Goal: Information Seeking & Learning: Learn about a topic

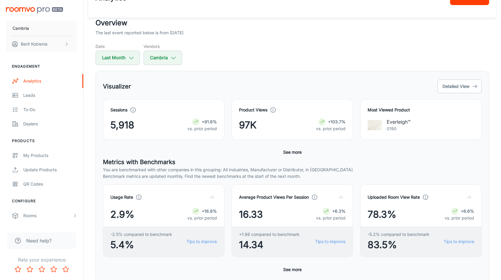
click at [290, 152] on button "See more" at bounding box center [292, 152] width 23 height 11
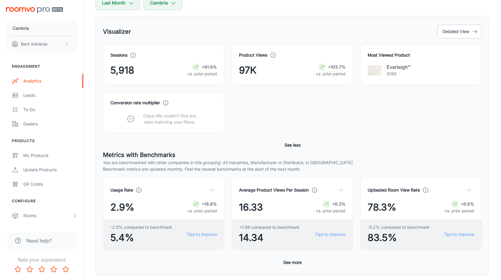
scroll to position [78, 0]
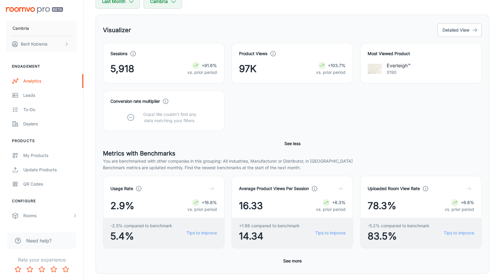
click at [452, 39] on div "Most Viewed Product Everleigh™ 0190" at bounding box center [417, 60] width 129 height 48
click at [450, 33] on button "Detailed View" at bounding box center [459, 30] width 44 height 14
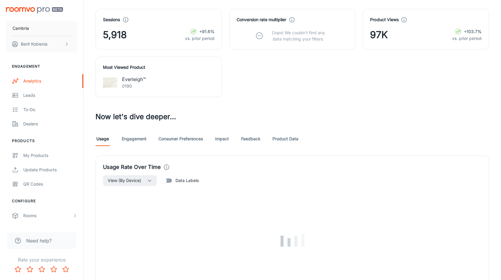
scroll to position [227, 0]
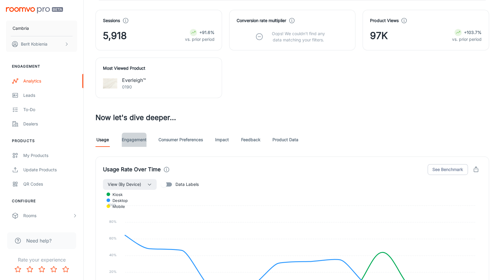
click at [140, 135] on link "Engagement" at bounding box center [134, 140] width 25 height 14
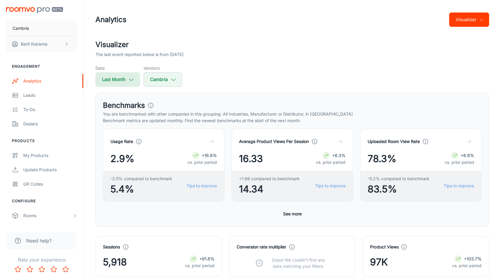
click at [126, 81] on button "Last Month" at bounding box center [117, 79] width 44 height 14
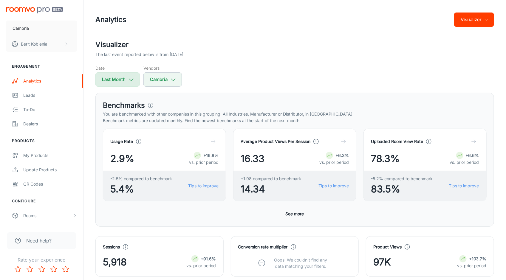
select select "7"
select select "2025"
select select "7"
select select "2025"
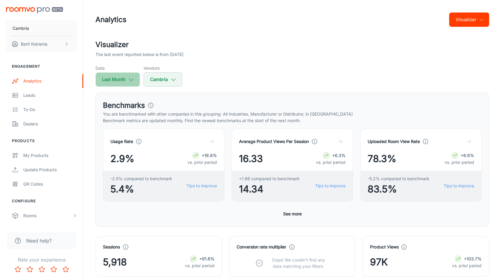
click at [119, 76] on button "Last Month" at bounding box center [117, 79] width 44 height 14
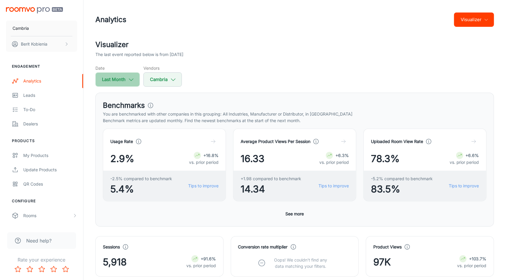
select select "7"
select select "2025"
select select "7"
select select "2025"
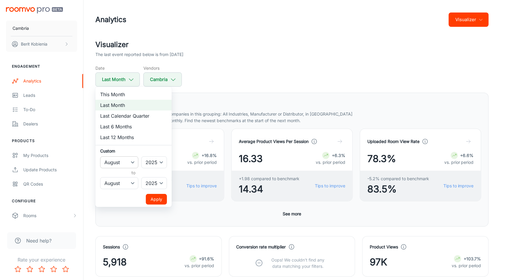
click at [121, 161] on select "January February March April May June July August September October November De…" at bounding box center [119, 163] width 38 height 12
click at [100, 157] on select "January February March April May June July August September October November De…" at bounding box center [119, 163] width 38 height 12
click at [115, 183] on select "January February March April May June July August September October November De…" at bounding box center [119, 183] width 38 height 12
click at [100, 177] on select "January February March April May June July August September October November De…" at bounding box center [119, 183] width 38 height 12
click at [160, 197] on button "Apply" at bounding box center [156, 199] width 21 height 11
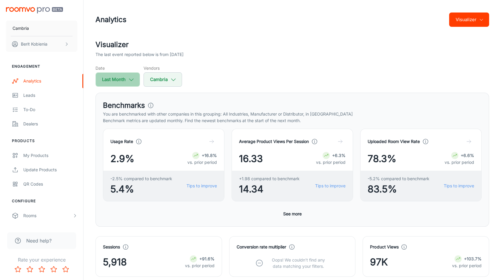
click at [133, 80] on icon "button" at bounding box center [131, 79] width 7 height 7
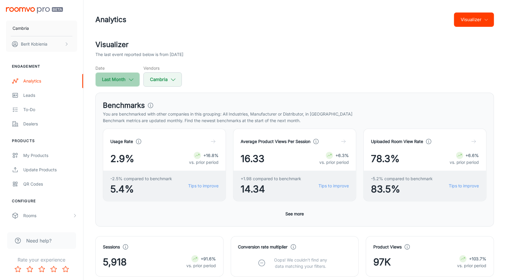
select select "7"
select select "2025"
select select "7"
select select "2025"
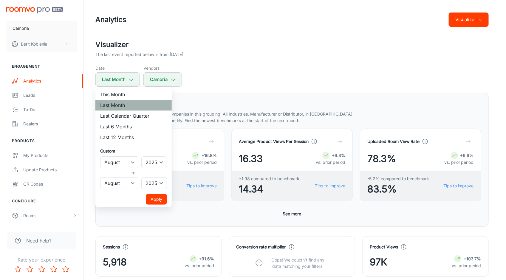
click at [132, 100] on li "Last Month" at bounding box center [133, 105] width 76 height 11
click at [152, 195] on button "Apply" at bounding box center [156, 199] width 21 height 11
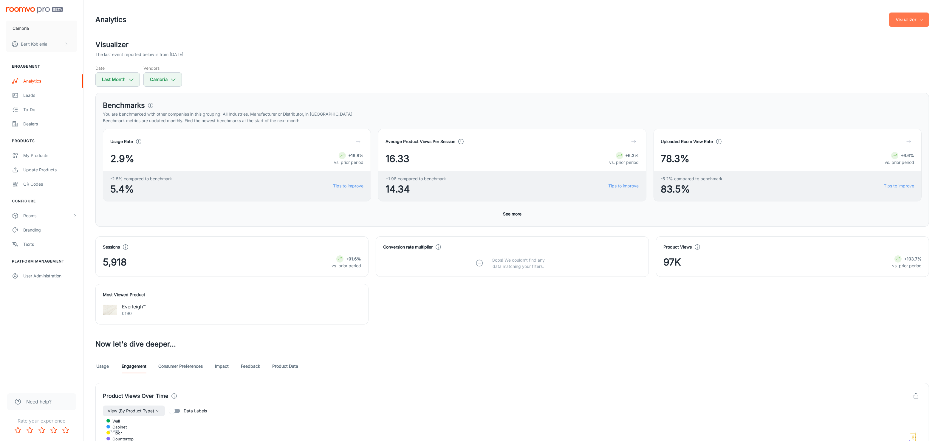
click at [506, 23] on button "Visualizer" at bounding box center [909, 20] width 40 height 14
click at [506, 48] on li "Visualizer" at bounding box center [894, 45] width 69 height 11
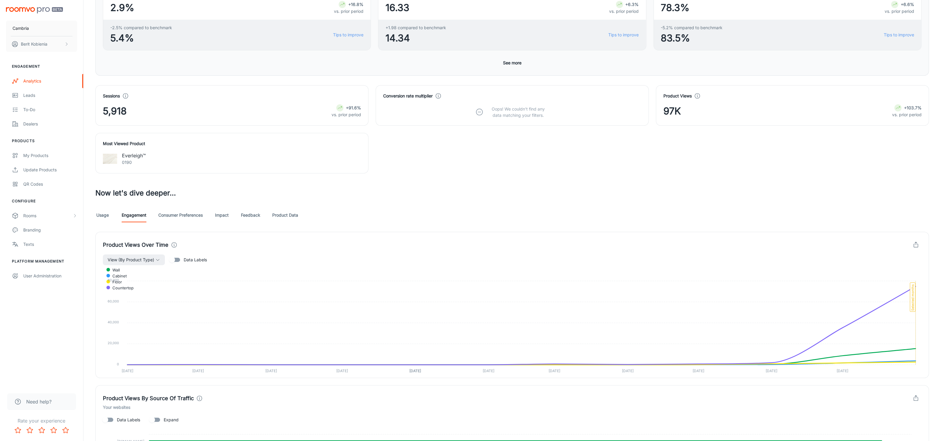
scroll to position [151, 0]
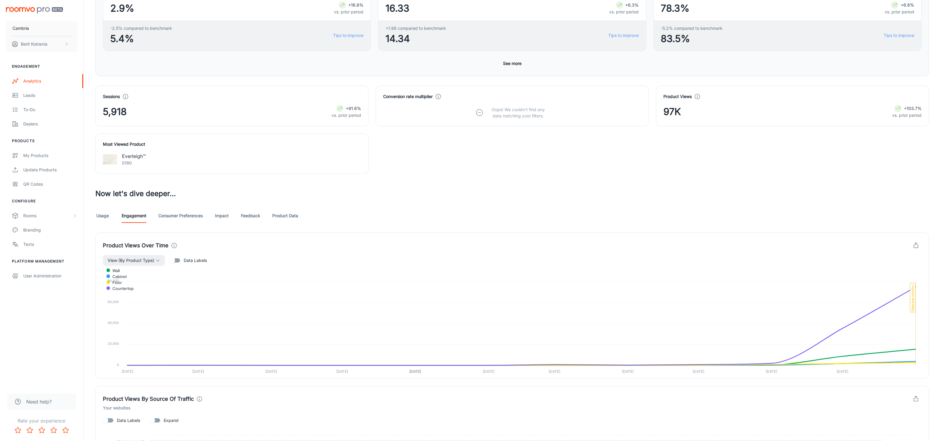
click at [106, 214] on link "Usage" at bounding box center [102, 216] width 14 height 14
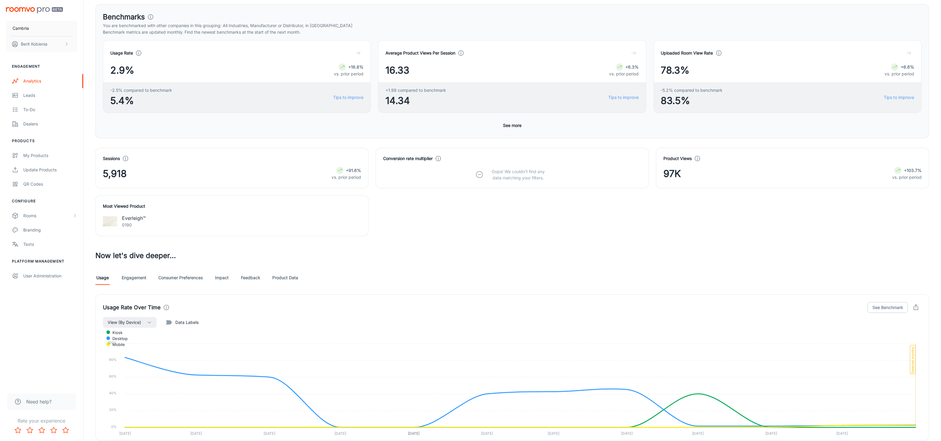
scroll to position [209, 0]
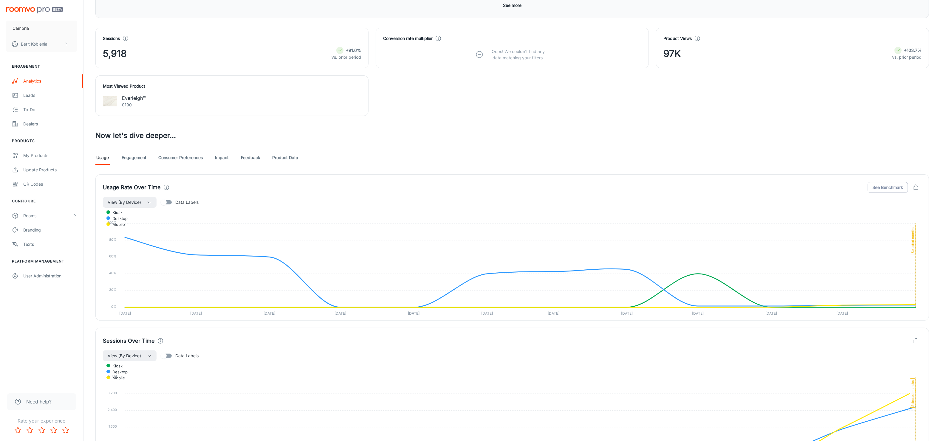
click at [132, 162] on link "Engagement" at bounding box center [134, 158] width 25 height 14
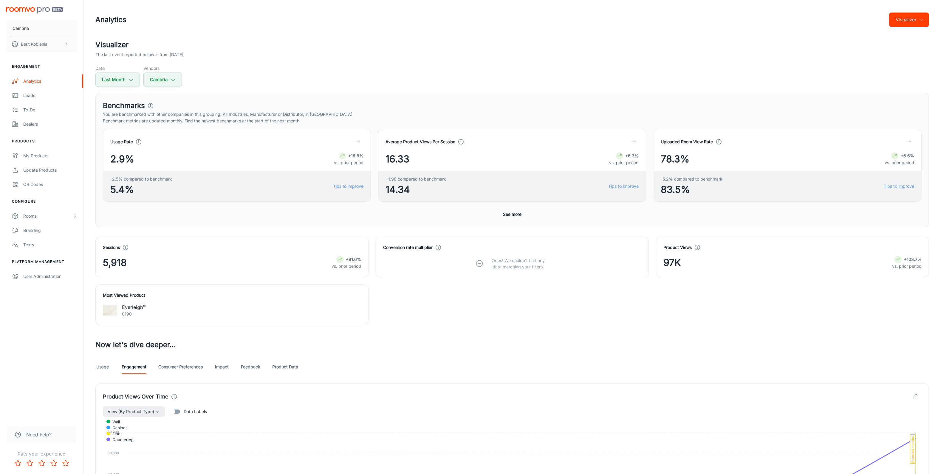
scroll to position [1, 0]
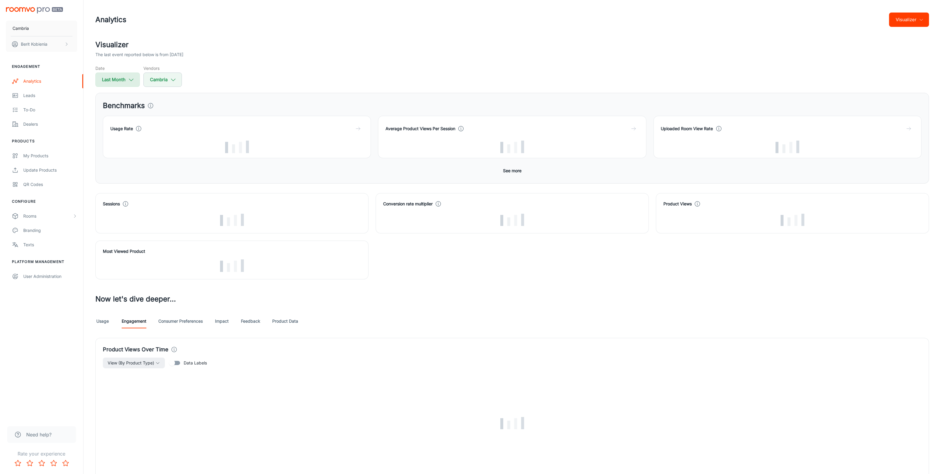
click at [115, 78] on button "Last Month" at bounding box center [117, 79] width 44 height 14
select select "7"
select select "2025"
select select "7"
select select "2025"
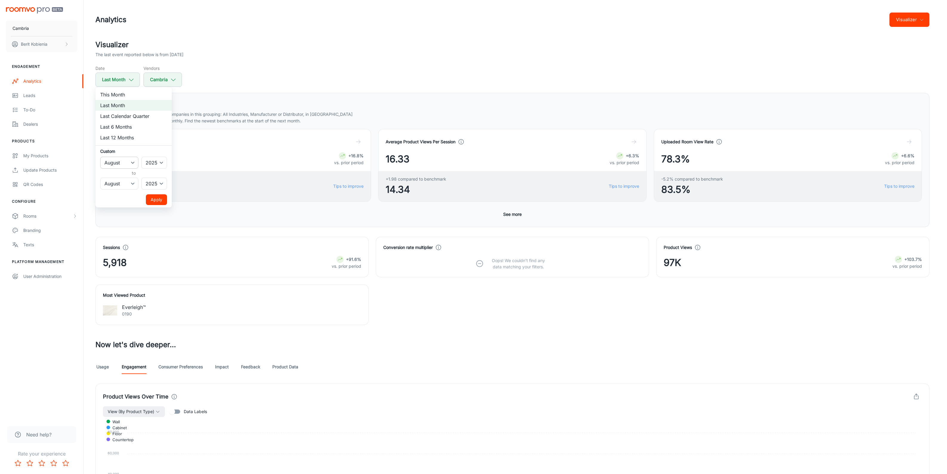
click at [115, 165] on select "January February March April May June July August September October November De…" at bounding box center [119, 163] width 38 height 12
select select "6"
click at [100, 157] on select "January February March April May June July August September October November De…" at bounding box center [119, 163] width 38 height 12
click at [121, 181] on select "January February March April May June July August September October November De…" at bounding box center [119, 183] width 38 height 12
select select "6"
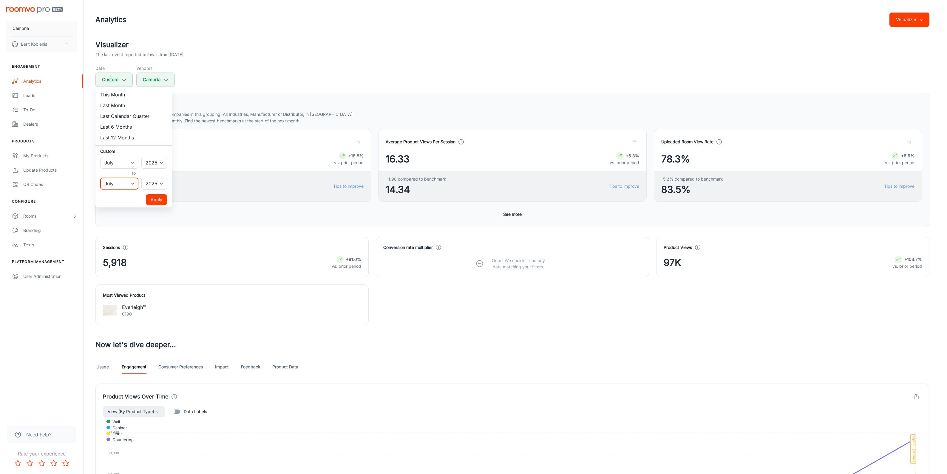
click at [100, 177] on select "January February March April May June July August September October November De…" at bounding box center [119, 183] width 38 height 12
click at [154, 205] on ul "This Month Last Month Last Calendar Quarter Last 6 Months Last 12 Months Custom…" at bounding box center [133, 147] width 76 height 120
click at [154, 200] on button "Apply" at bounding box center [156, 199] width 21 height 11
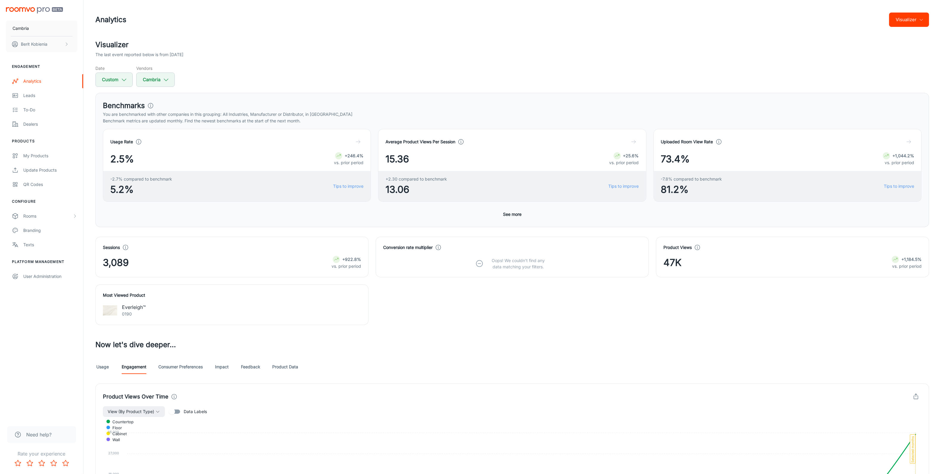
click at [121, 63] on div "Visualizer The last event reported below is from [DATE] Date Custom Vendors Cam…" at bounding box center [512, 62] width 834 height 47
click at [121, 80] on icon "button" at bounding box center [124, 79] width 7 height 7
select select "6"
select select "2025"
select select "6"
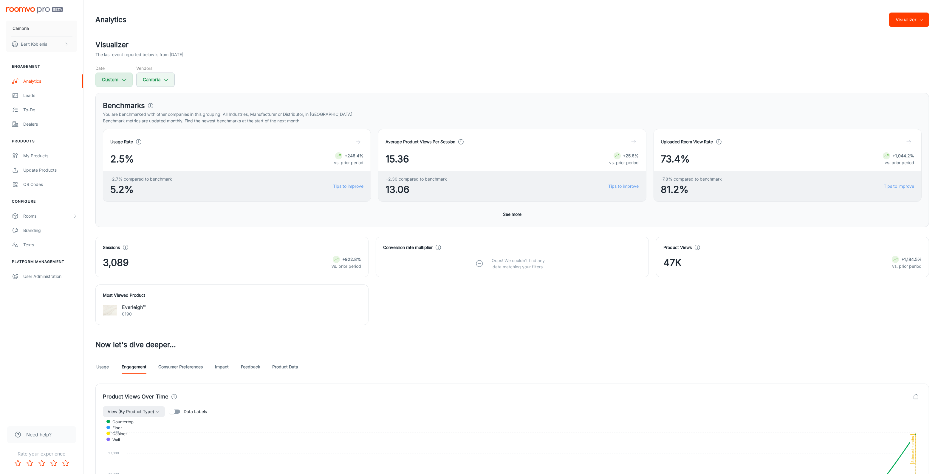
select select "2025"
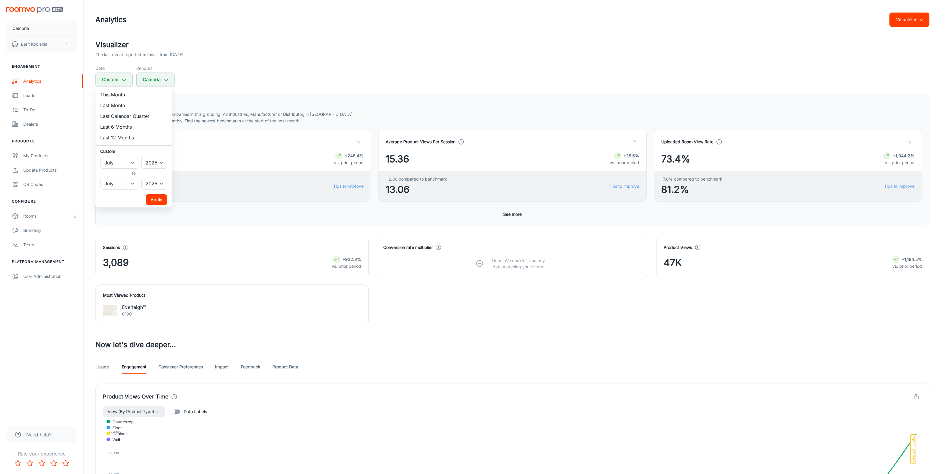
click at [122, 172] on h6 "to" at bounding box center [133, 173] width 64 height 7
click at [119, 167] on select "January February March April May June July August September October November De…" at bounding box center [119, 163] width 38 height 12
select select "7"
click at [100, 157] on select "January February March April May June July August September October November De…" at bounding box center [119, 163] width 38 height 12
click at [115, 180] on select "January February March April May June July August September October November De…" at bounding box center [119, 183] width 38 height 12
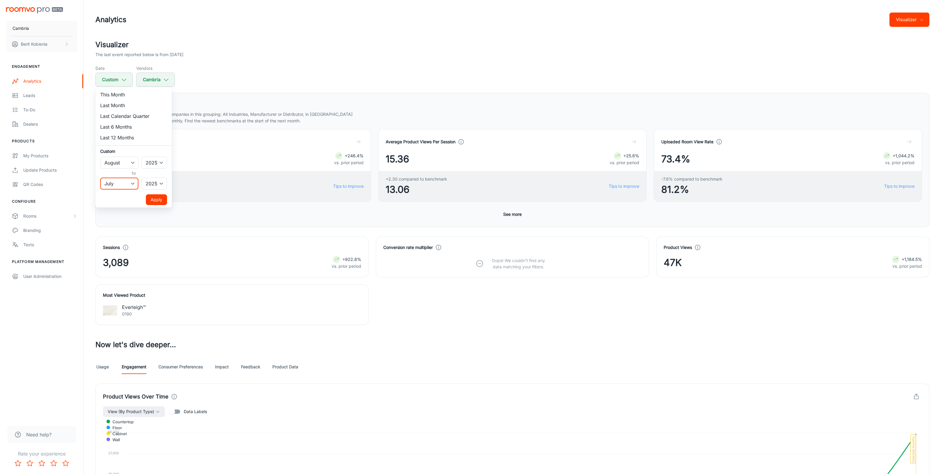
click at [100, 177] on select "January February March April May June July August September October November De…" at bounding box center [119, 183] width 38 height 12
click at [112, 182] on select "January February March April May June July August September October November De…" at bounding box center [119, 183] width 38 height 12
select select "7"
click at [100, 177] on select "January February March April May June July August September October November De…" at bounding box center [119, 183] width 38 height 12
click at [159, 200] on button "Apply" at bounding box center [156, 199] width 21 height 11
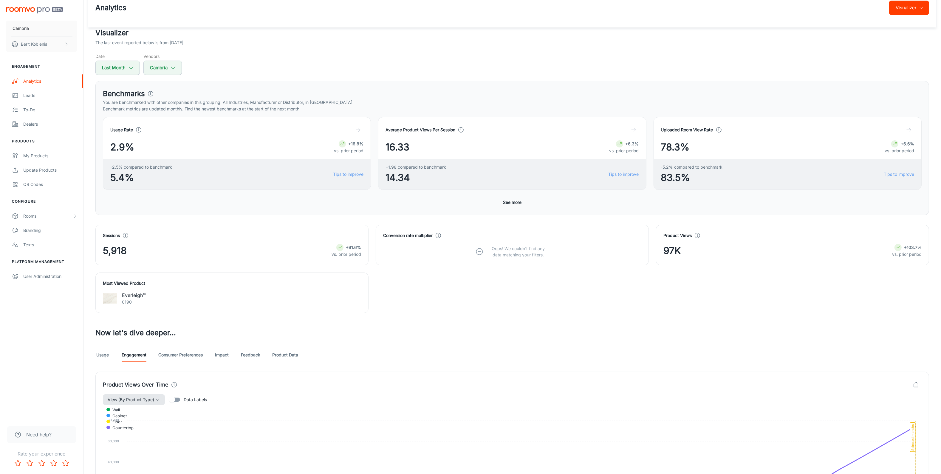
scroll to position [20, 0]
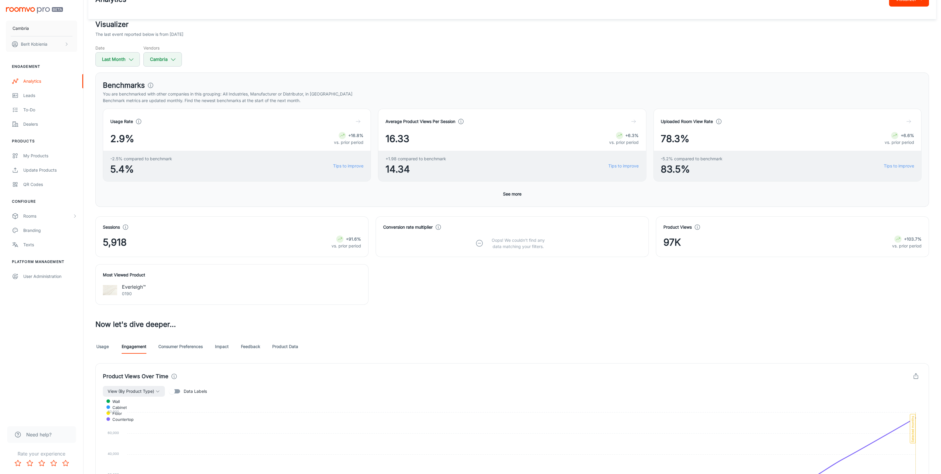
click at [518, 192] on button "See more" at bounding box center [512, 193] width 23 height 11
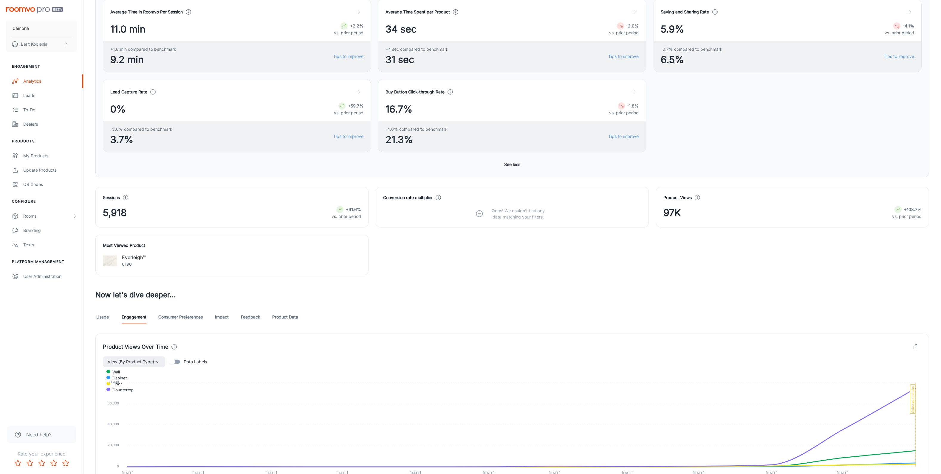
scroll to position [210, 0]
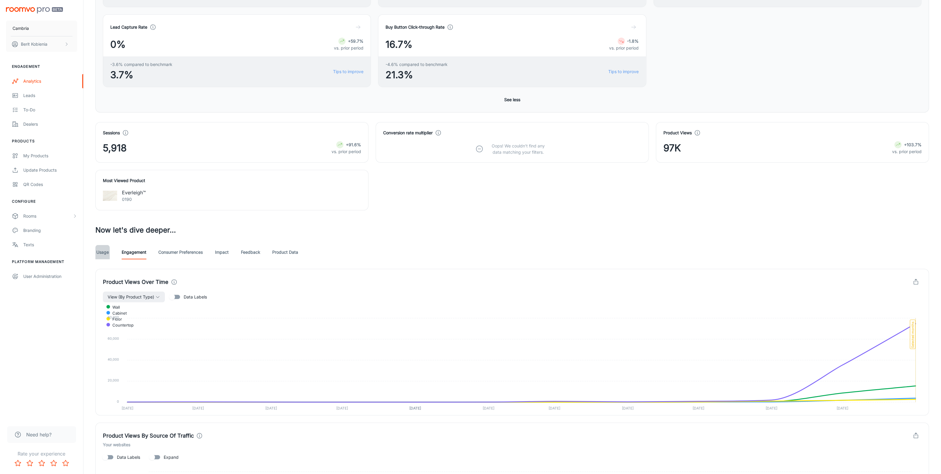
click at [100, 251] on link "Usage" at bounding box center [102, 252] width 14 height 14
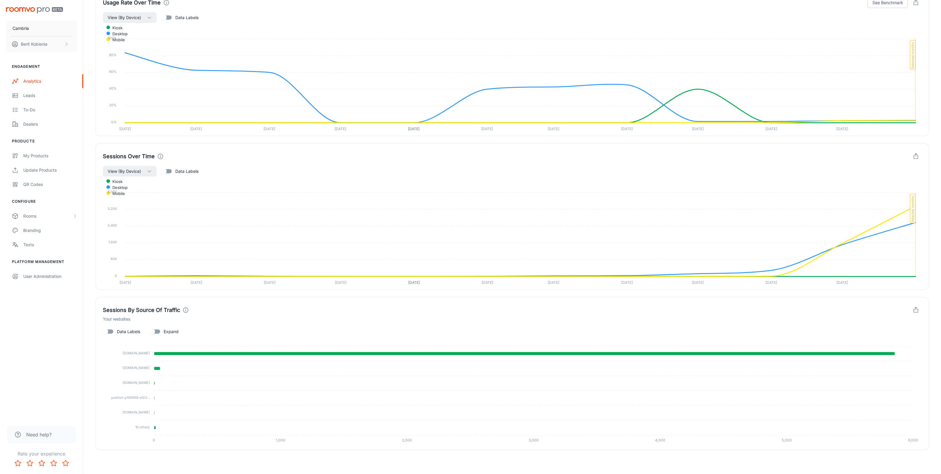
scroll to position [325, 0]
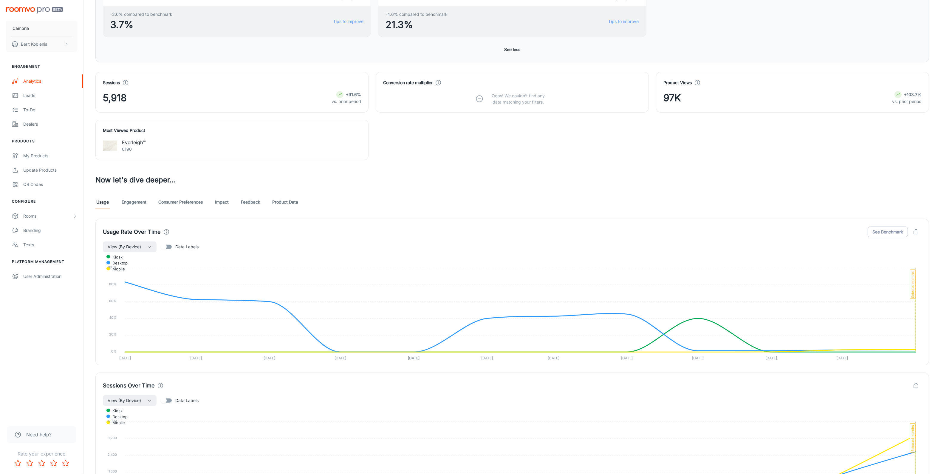
click at [135, 209] on link "Engagement" at bounding box center [134, 202] width 25 height 14
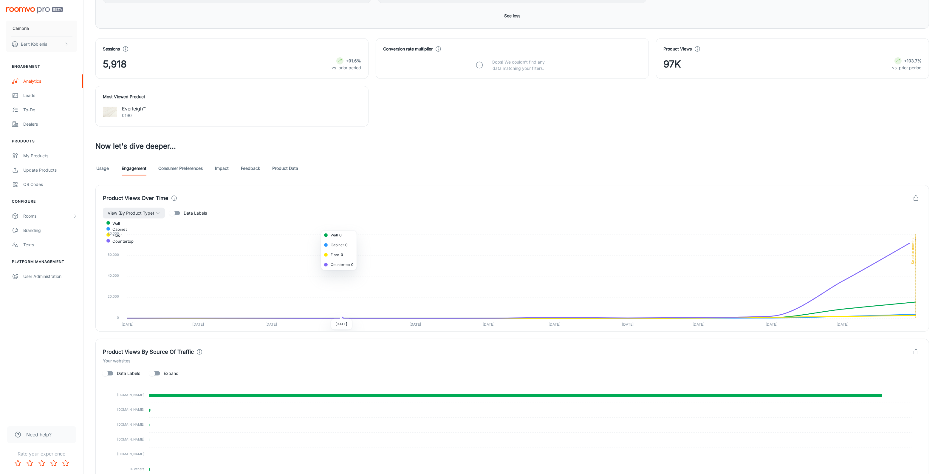
scroll to position [359, 0]
click at [186, 188] on div "Product Views Over Time View (By Product Type) Data Labels Wall Cabinet Floor C…" at bounding box center [512, 257] width 834 height 146
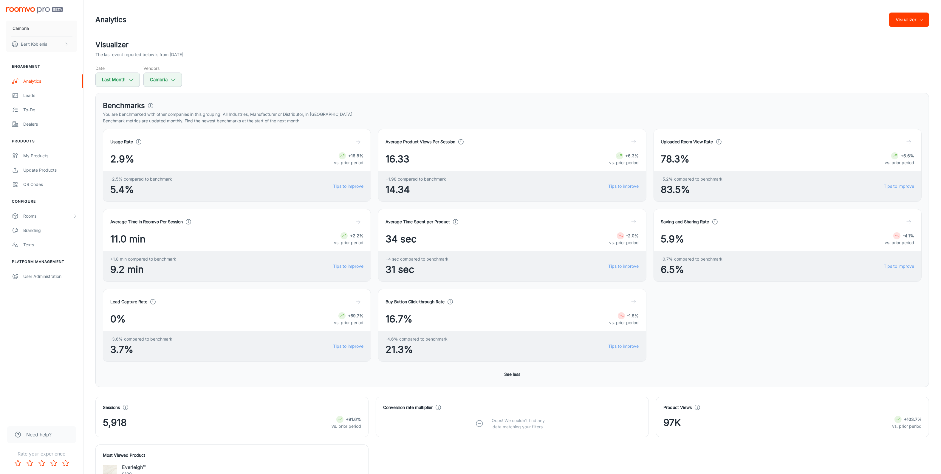
scroll to position [320, 0]
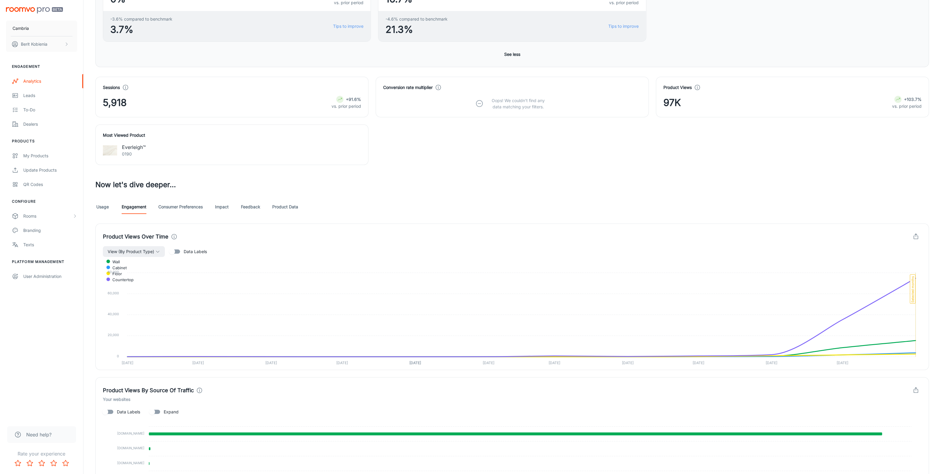
click at [698, 88] on icon at bounding box center [697, 87] width 7 height 7
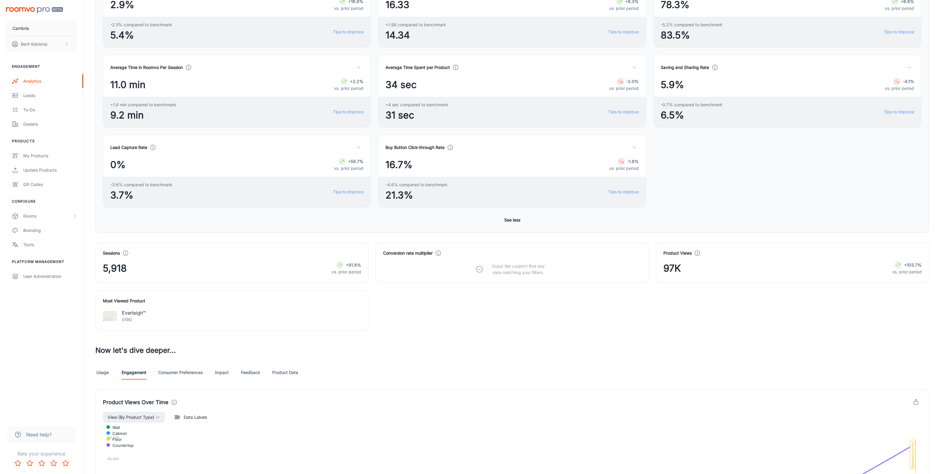
scroll to position [156, 0]
click at [184, 365] on link "Consumer Preferences" at bounding box center [180, 371] width 44 height 14
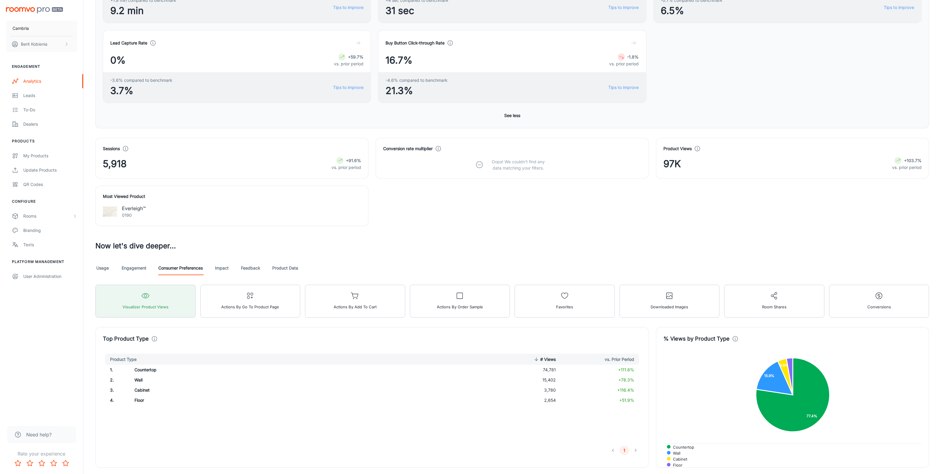
scroll to position [268, 0]
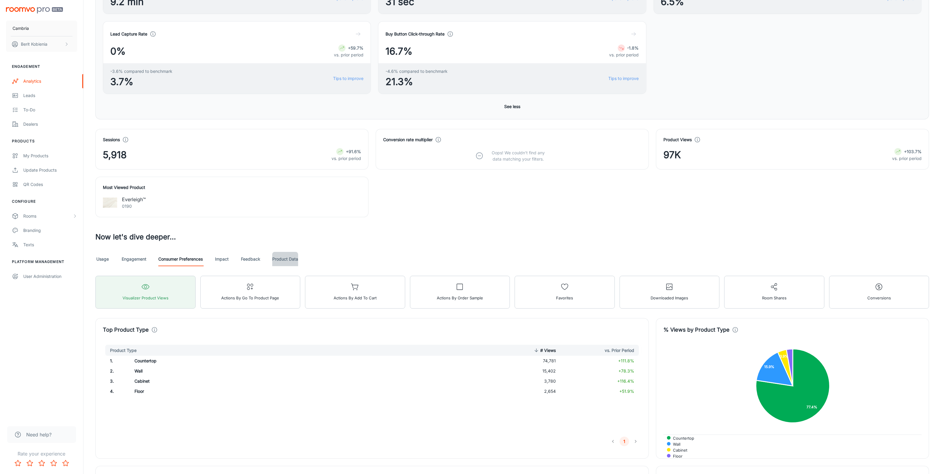
click at [279, 264] on link "Product Data" at bounding box center [285, 259] width 26 height 14
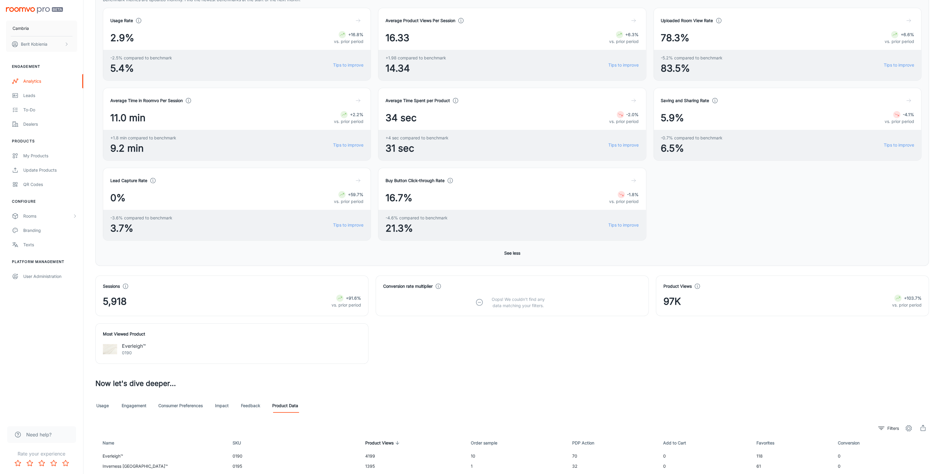
scroll to position [238, 0]
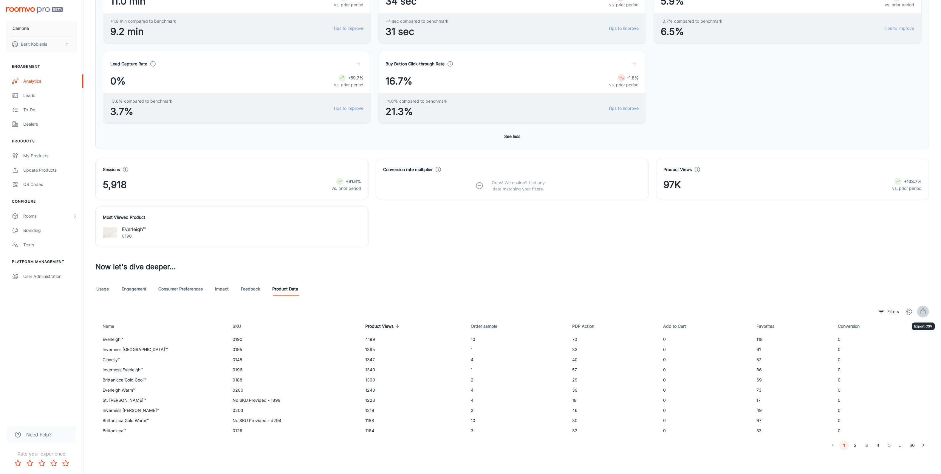
click at [924, 311] on icon "export" at bounding box center [923, 311] width 7 height 7
click at [924, 310] on span "Check your email for exported product data" at bounding box center [923, 311] width 12 height 12
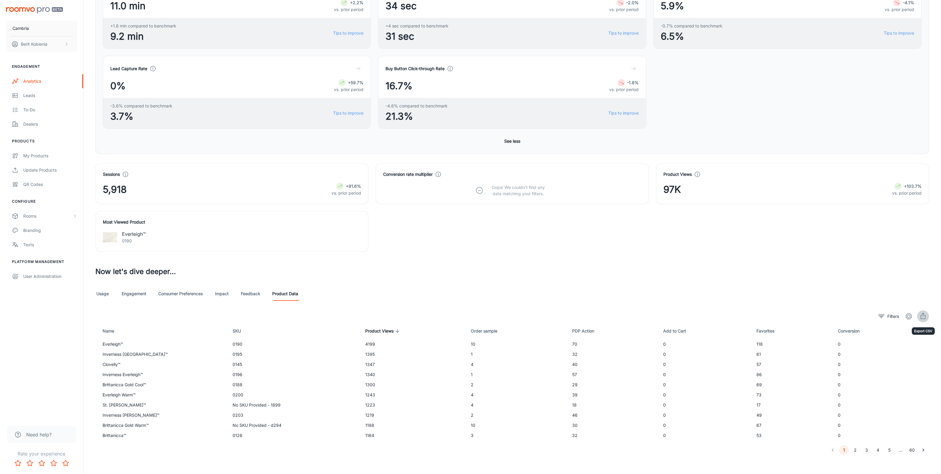
click at [924, 317] on icon "export" at bounding box center [923, 316] width 7 height 7
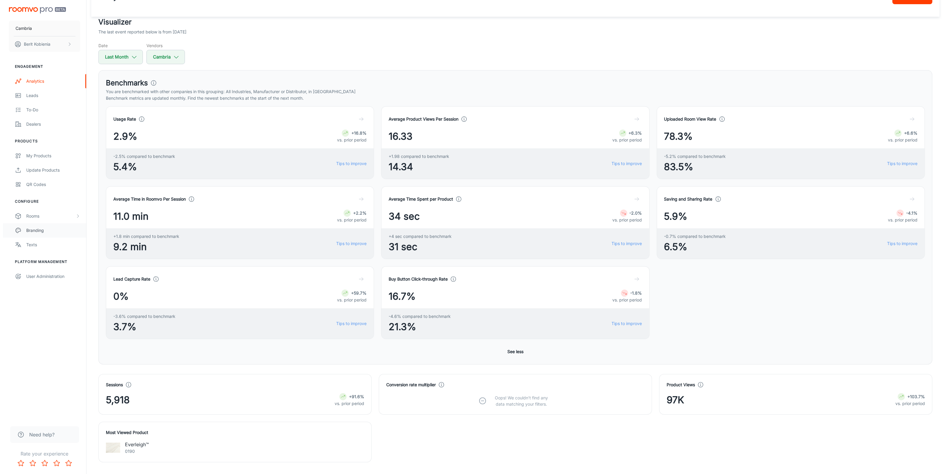
scroll to position [21, 0]
click at [115, 60] on button "Last Month" at bounding box center [117, 59] width 44 height 14
select select "7"
select select "2025"
select select "7"
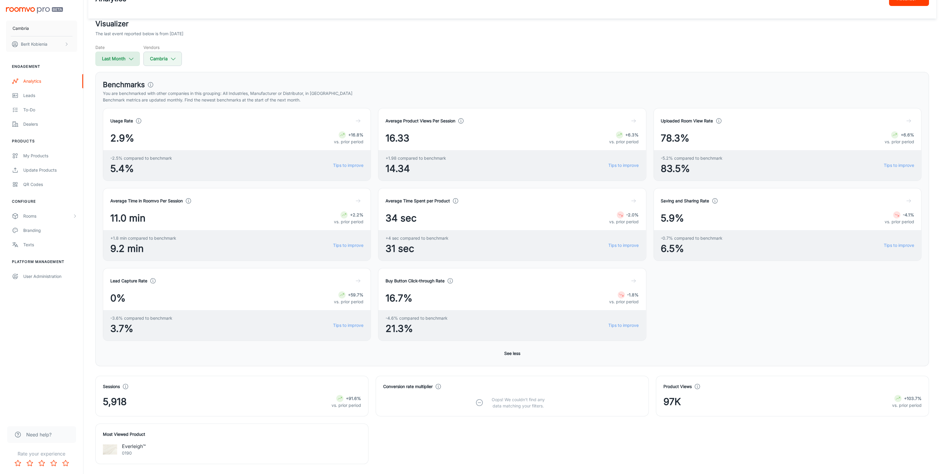
select select "2025"
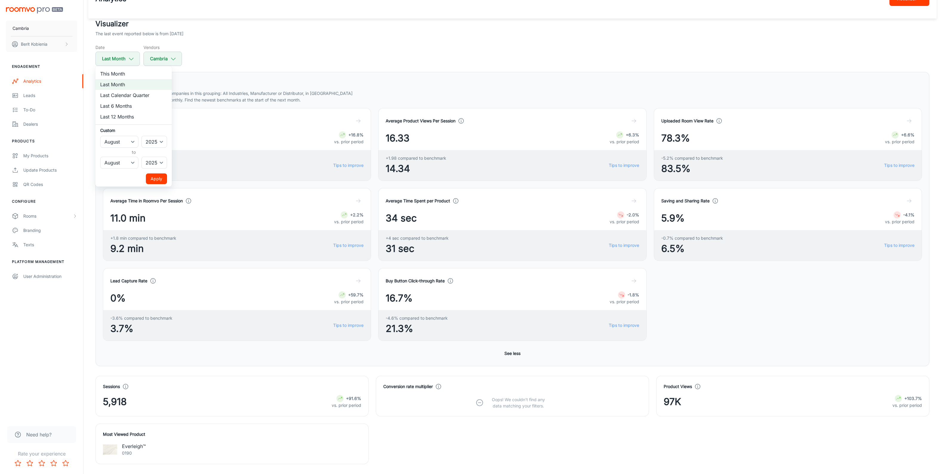
click at [122, 149] on h6 "to" at bounding box center [133, 152] width 64 height 7
click at [114, 143] on select "January February March April May June July August September October November De…" at bounding box center [119, 142] width 38 height 12
select select "6"
click at [100, 136] on select "January February March April May June July August September October November De…" at bounding box center [119, 142] width 38 height 12
click at [122, 156] on div "Custom January February March April May June July August September October Nove…" at bounding box center [133, 147] width 67 height 41
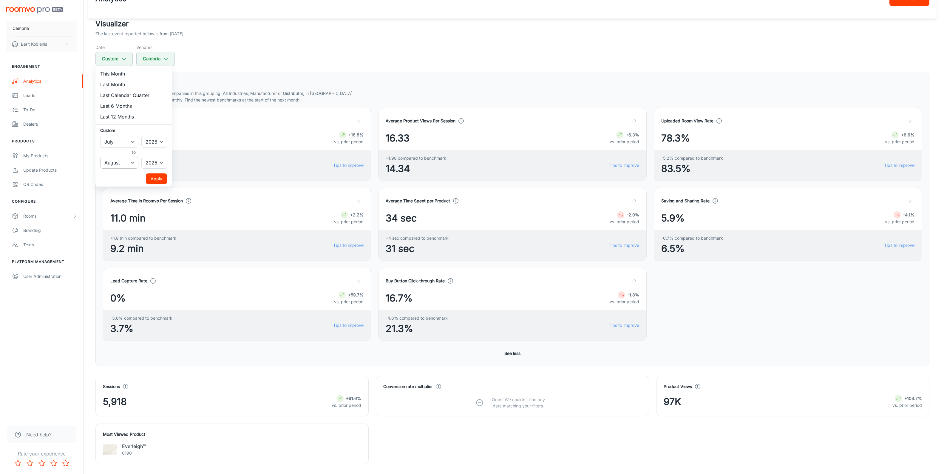
click at [123, 158] on select "January February March April May June July August September October November De…" at bounding box center [119, 163] width 38 height 12
select select "6"
click at [100, 157] on select "January February March April May June July August September October November De…" at bounding box center [119, 163] width 38 height 12
click at [161, 176] on button "Apply" at bounding box center [156, 178] width 21 height 11
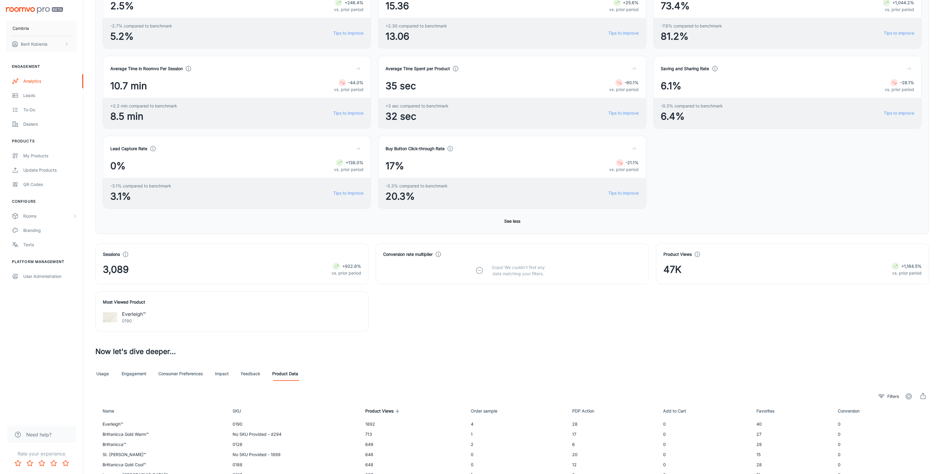
scroll to position [0, 0]
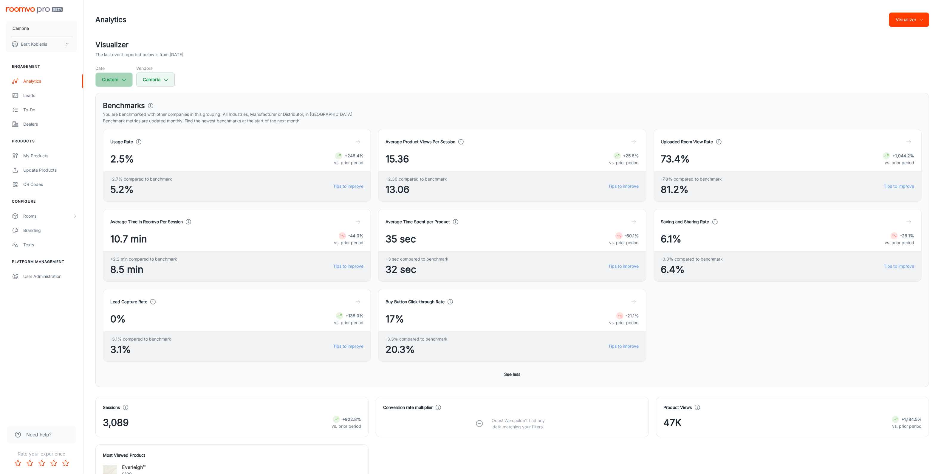
click at [111, 80] on button "Custom" at bounding box center [113, 79] width 37 height 14
select select "6"
select select "2025"
select select "6"
select select "2025"
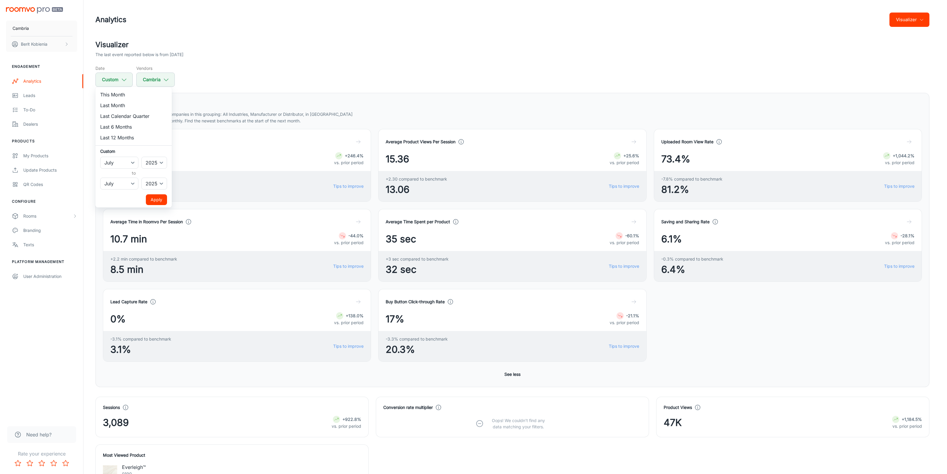
click at [126, 105] on li "Last Month" at bounding box center [133, 105] width 76 height 11
select select "7"
click at [115, 94] on li "This Month" at bounding box center [133, 94] width 76 height 11
select select "8"
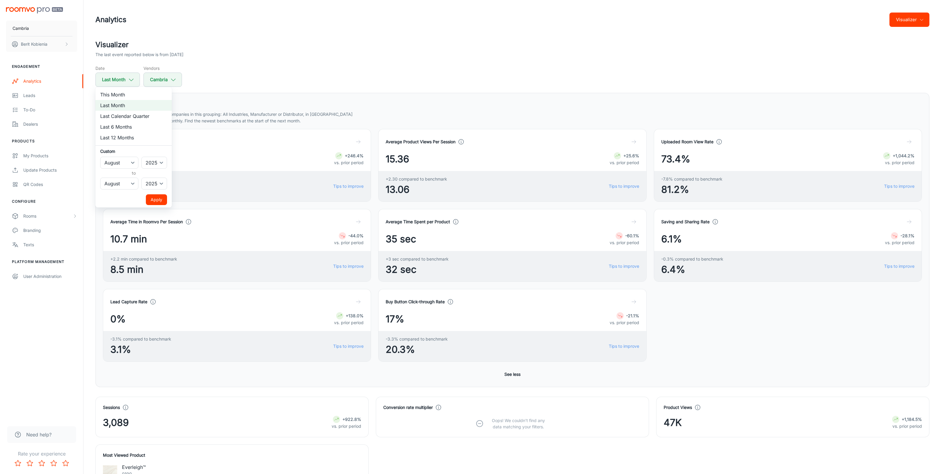
select select "8"
click at [119, 104] on li "Last Month" at bounding box center [133, 105] width 76 height 11
select select "7"
click at [161, 199] on button "Apply" at bounding box center [156, 199] width 21 height 11
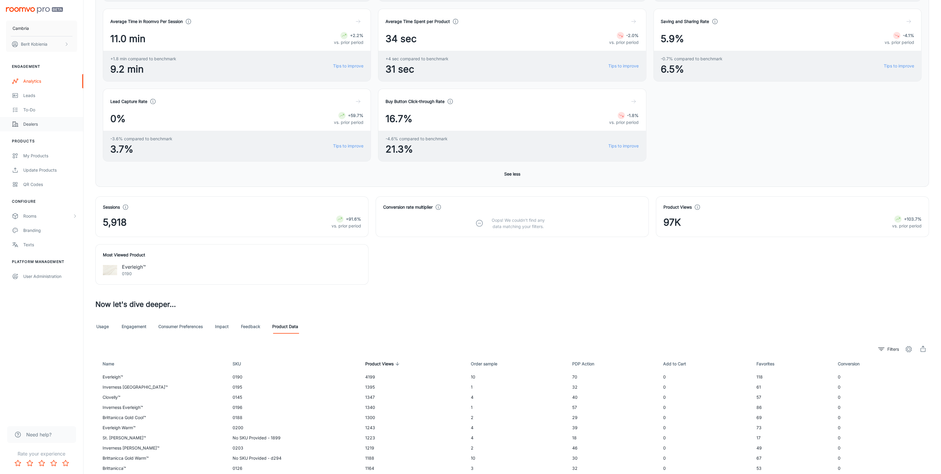
scroll to position [238, 0]
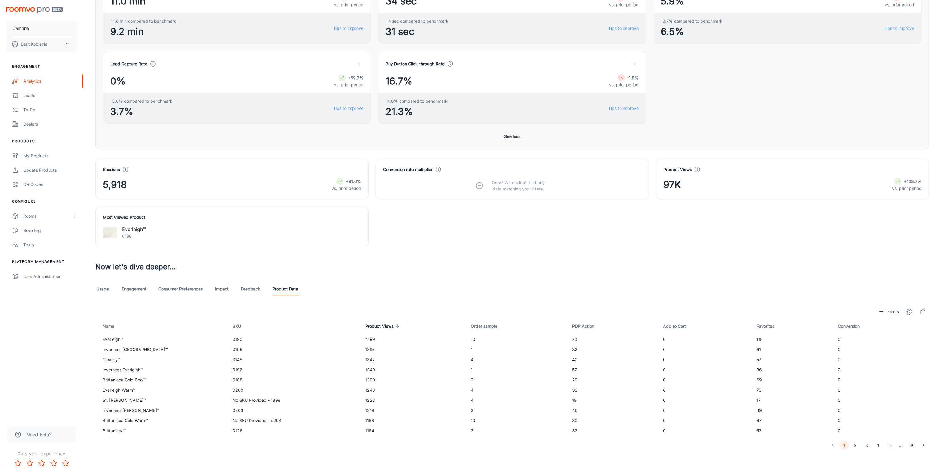
click at [104, 290] on link "Usage" at bounding box center [102, 289] width 14 height 14
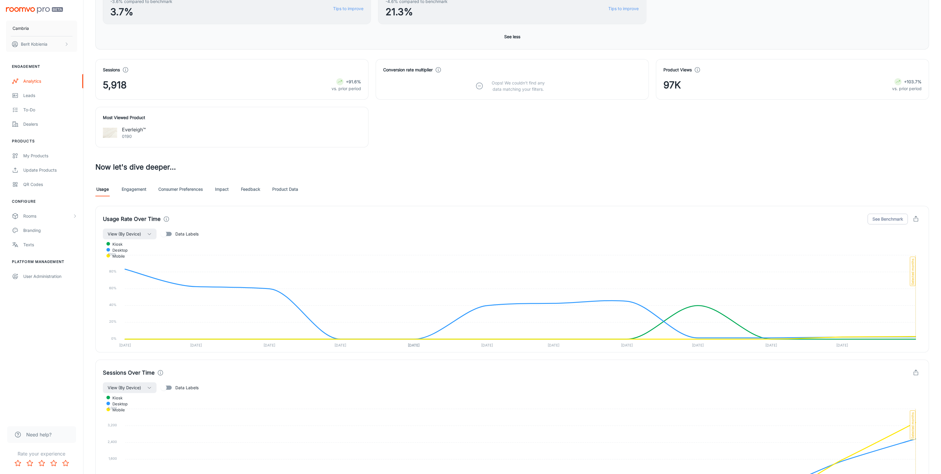
scroll to position [329, 0]
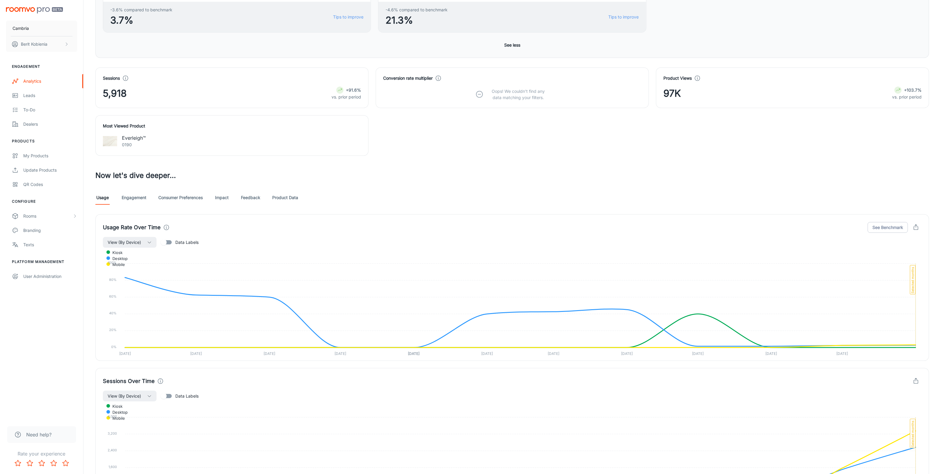
click at [124, 206] on div "Visualizer The last event reported below is from [DATE] Date Last Month Vendors…" at bounding box center [512, 192] width 848 height 964
click at [128, 194] on link "Engagement" at bounding box center [134, 197] width 25 height 14
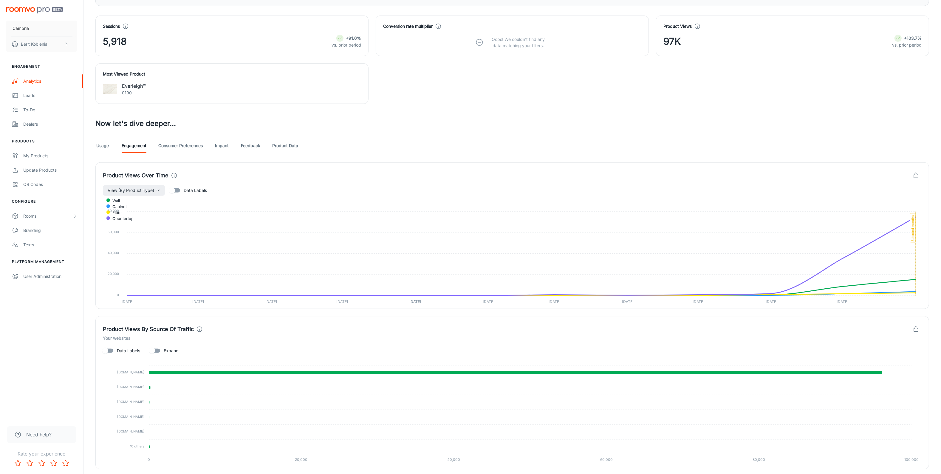
scroll to position [359, 0]
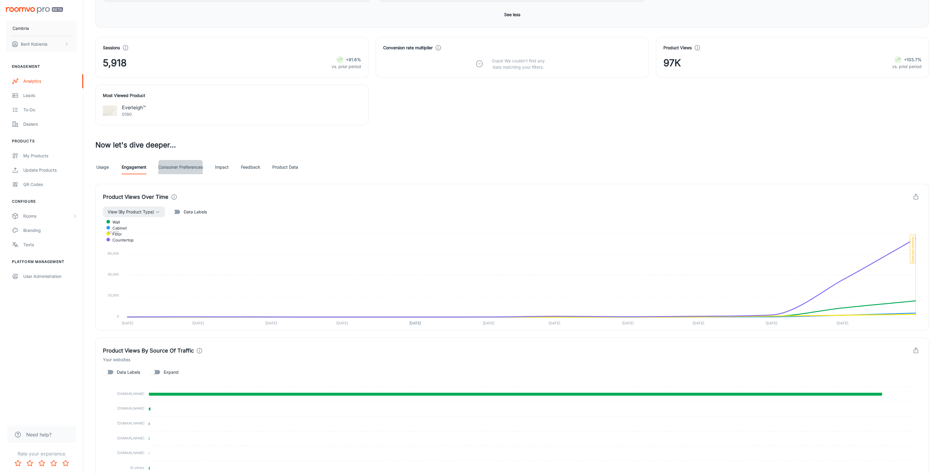
click at [199, 168] on link "Consumer Preferences" at bounding box center [180, 167] width 44 height 14
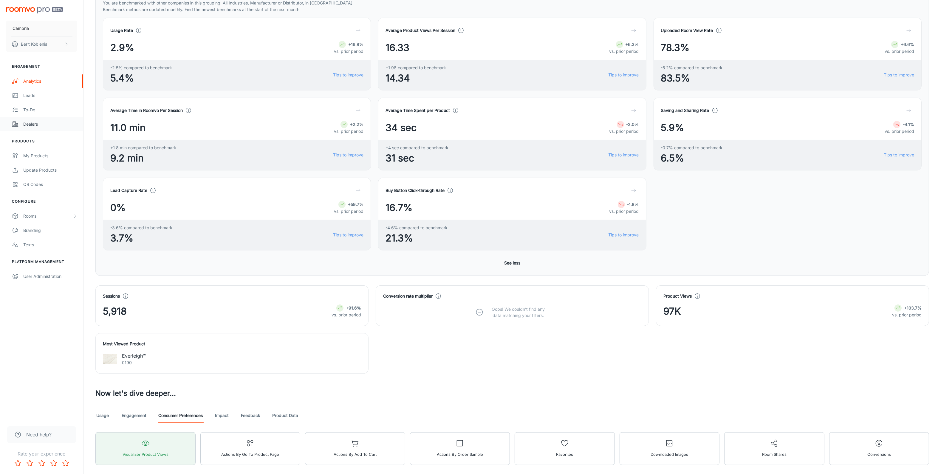
scroll to position [205, 0]
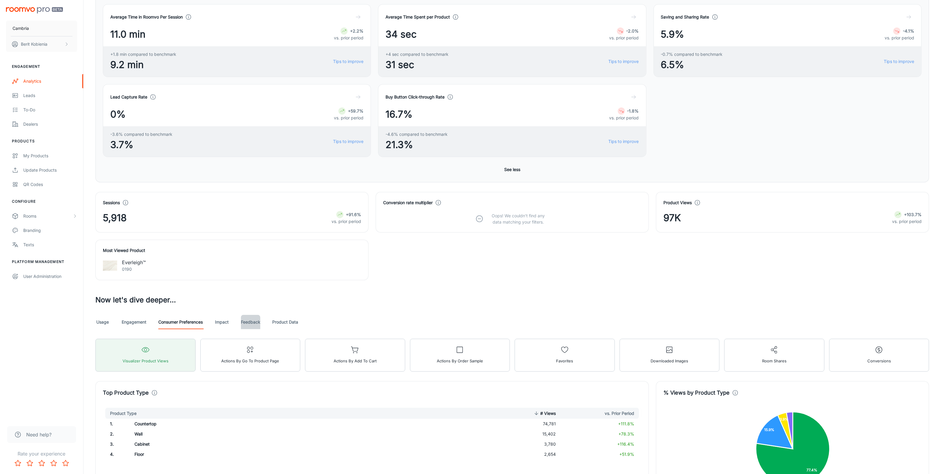
click at [253, 319] on link "Feedback" at bounding box center [250, 322] width 19 height 14
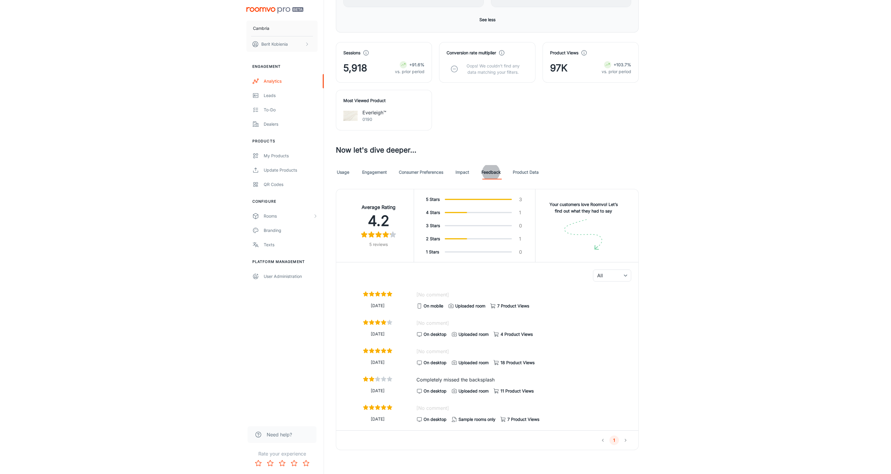
scroll to position [356, 0]
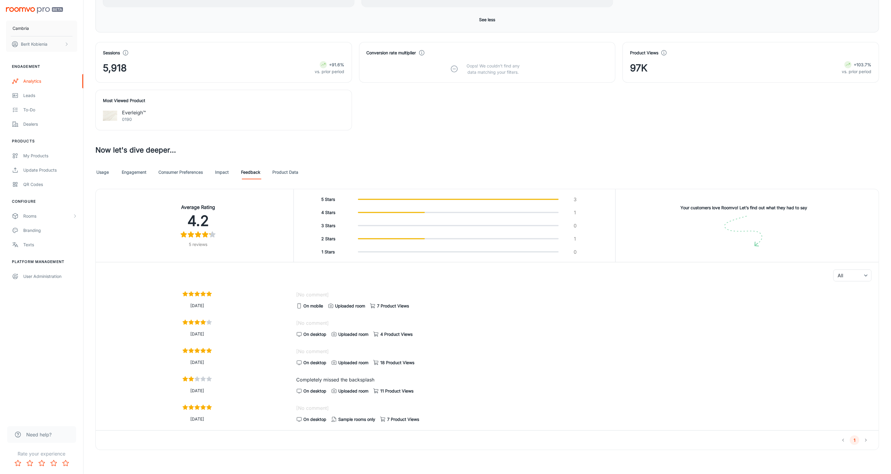
click at [801, 114] on div "Sessions 5,918 +91.6% vs. prior period Conversion rate multiplier Oops! We coul…" at bounding box center [483, 82] width 791 height 95
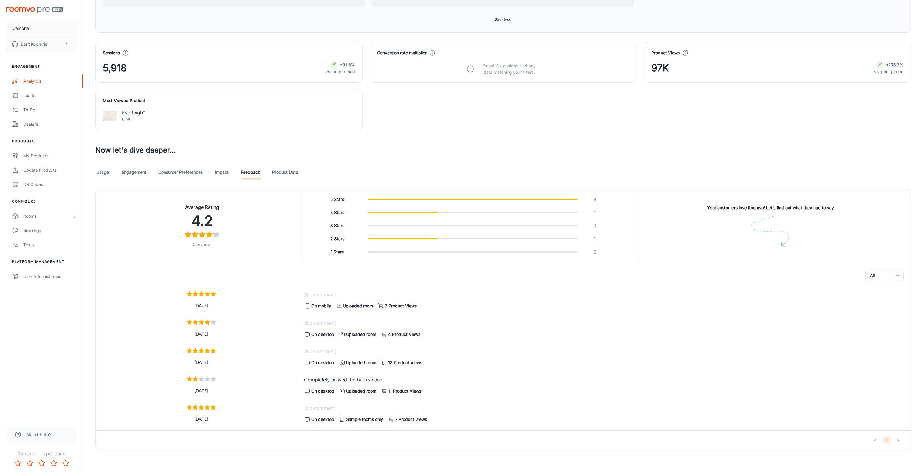
click at [286, 178] on link "Product Data" at bounding box center [285, 172] width 26 height 14
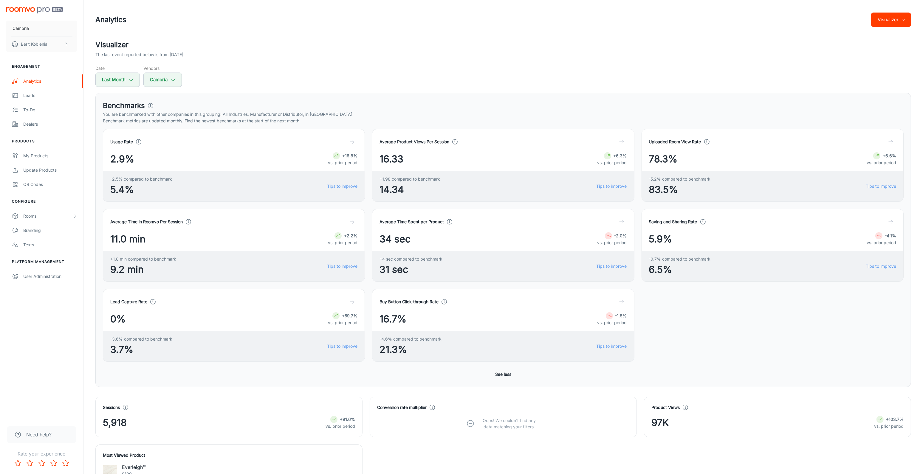
scroll to position [238, 0]
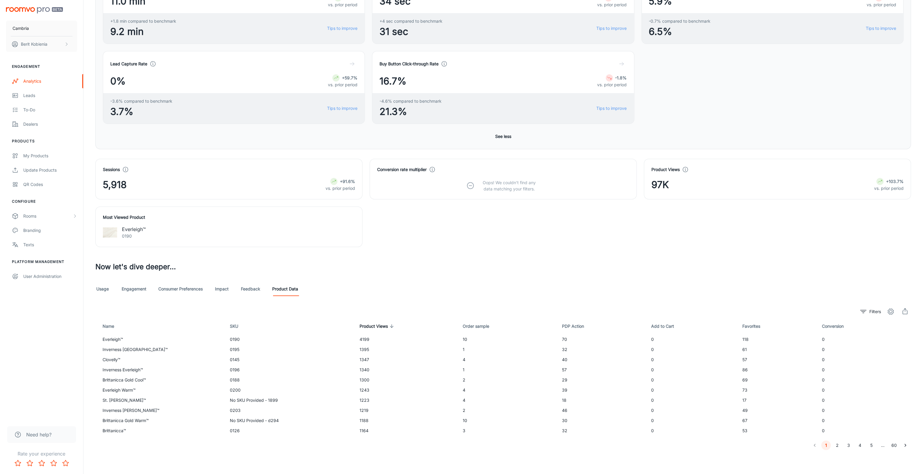
click at [257, 288] on link "Feedback" at bounding box center [250, 289] width 19 height 14
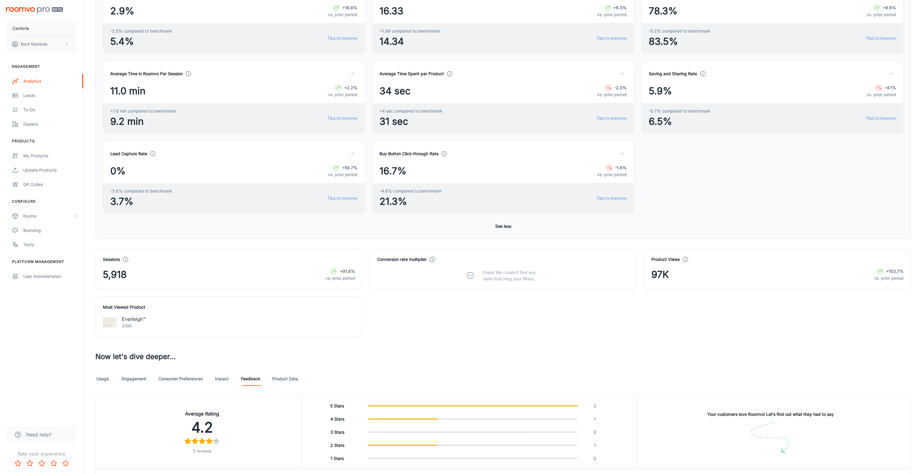
scroll to position [356, 0]
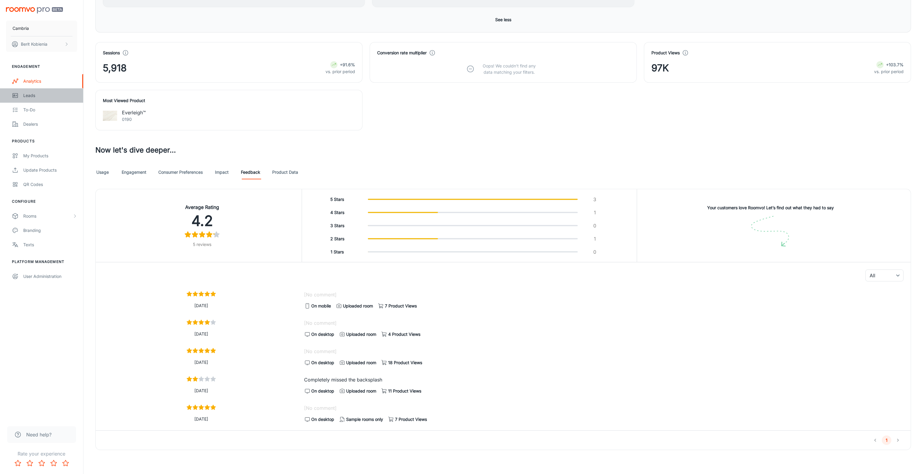
click at [33, 93] on div "Leads" at bounding box center [50, 95] width 54 height 7
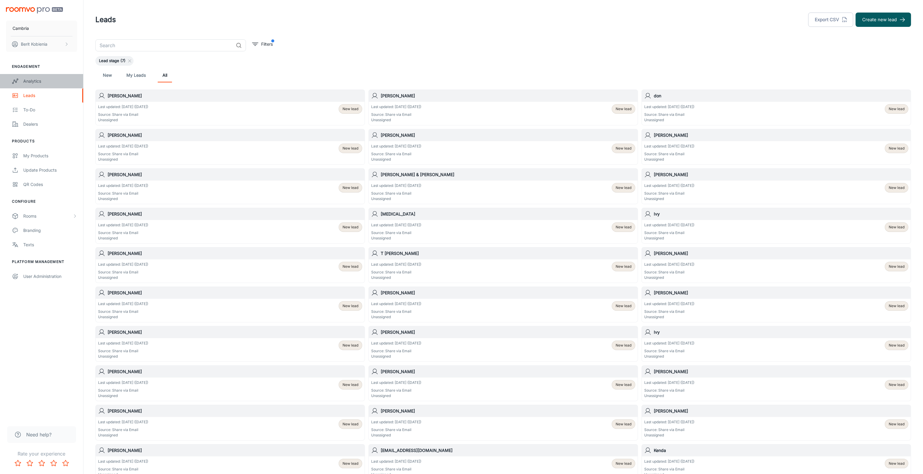
click at [21, 87] on link "Analytics" at bounding box center [41, 81] width 83 height 14
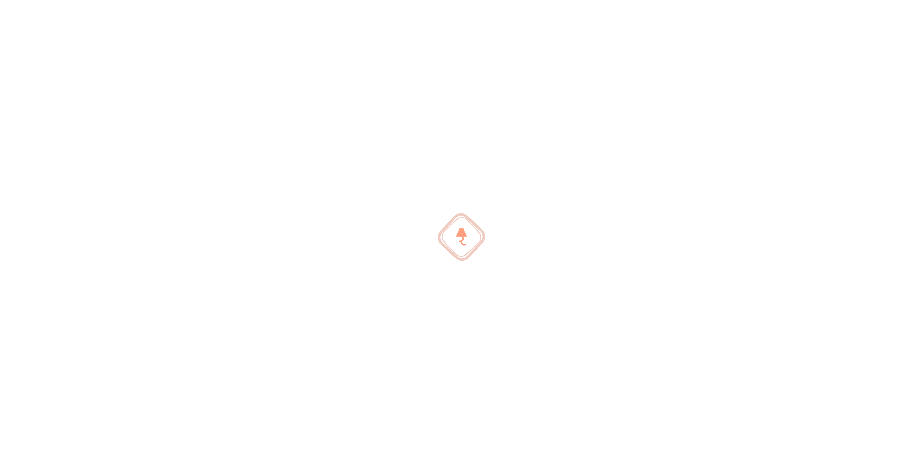
scroll to position [98, 0]
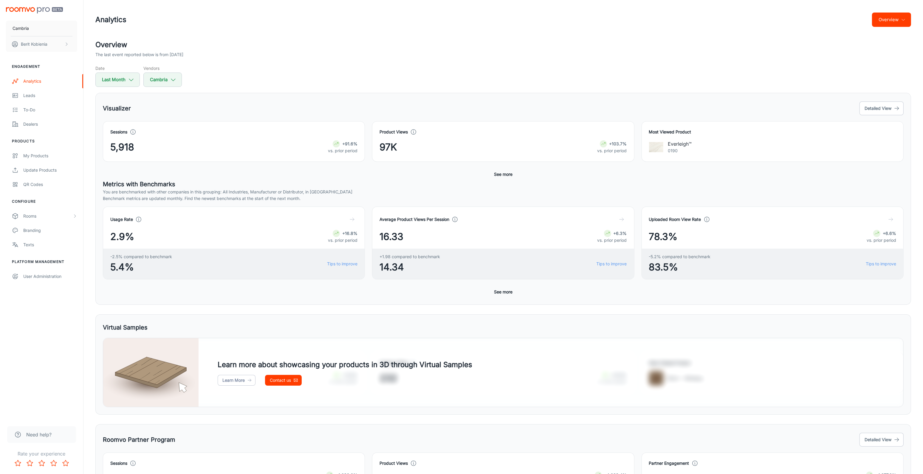
scroll to position [51, 0]
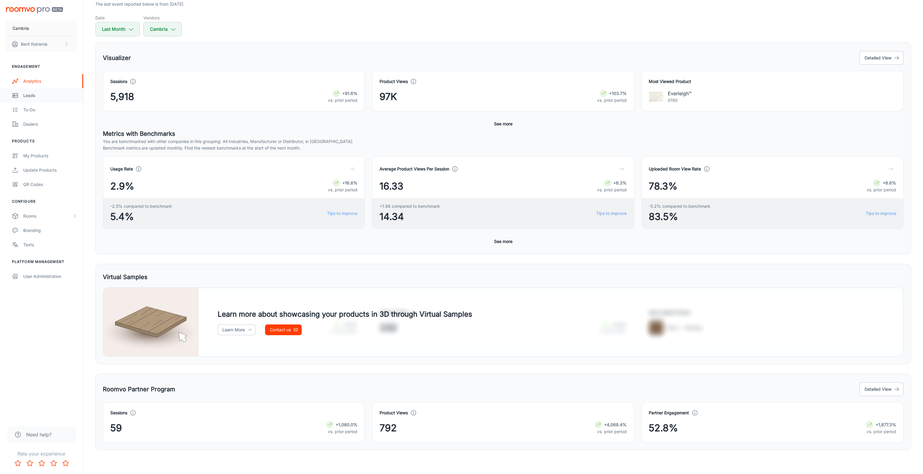
click at [27, 98] on div "Leads" at bounding box center [50, 95] width 54 height 7
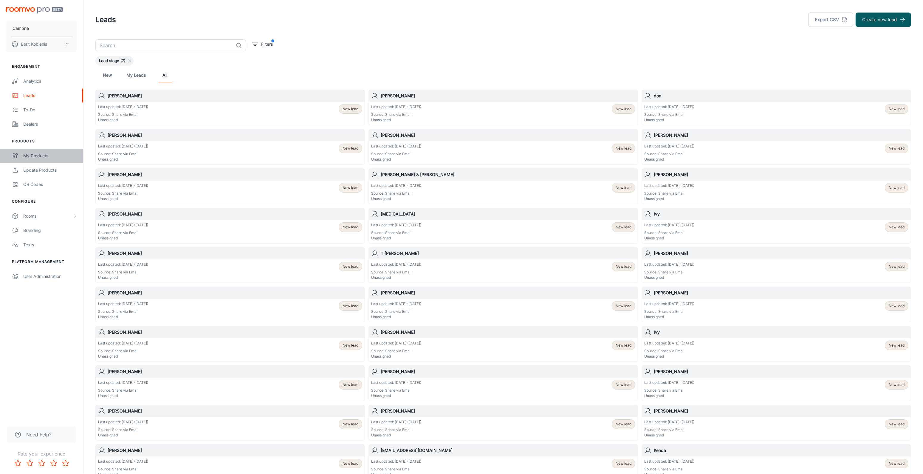
click at [22, 157] on link "My Products" at bounding box center [41, 156] width 83 height 14
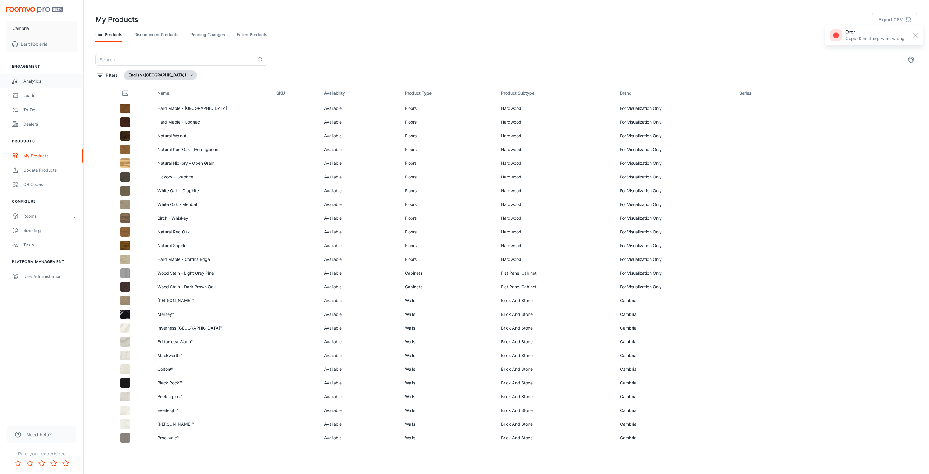
click at [37, 83] on div "Analytics" at bounding box center [50, 81] width 54 height 7
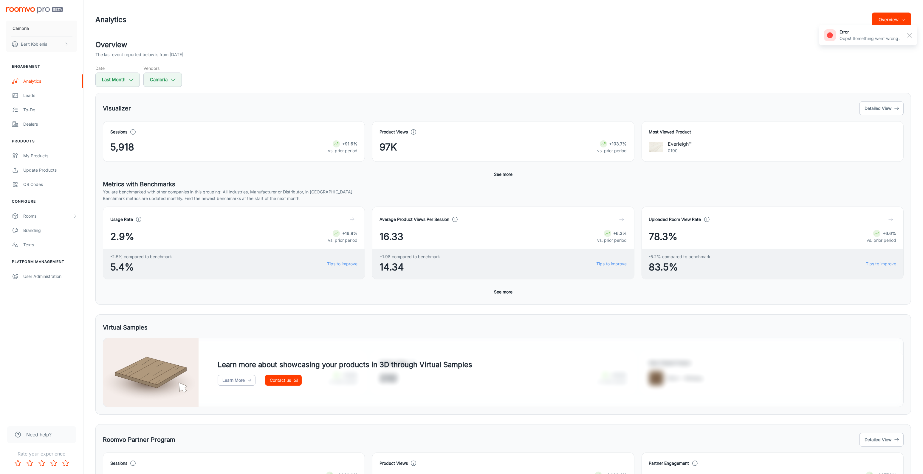
scroll to position [51, 0]
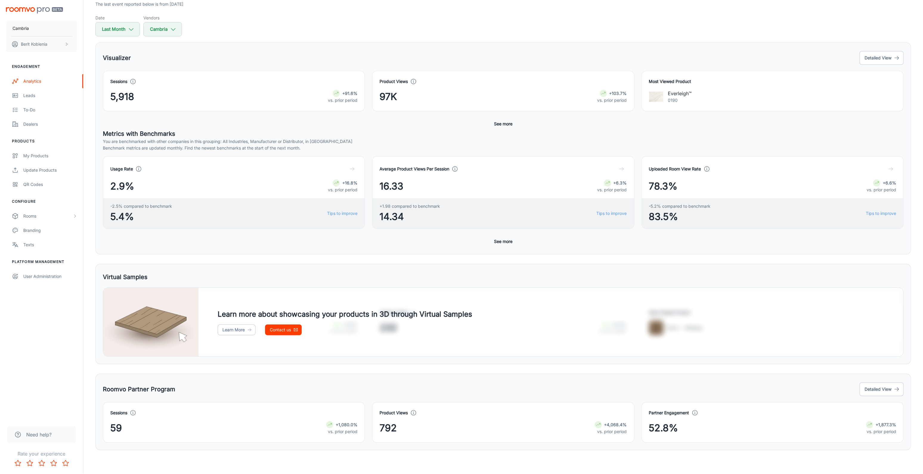
click at [495, 238] on button "See more" at bounding box center [503, 241] width 23 height 11
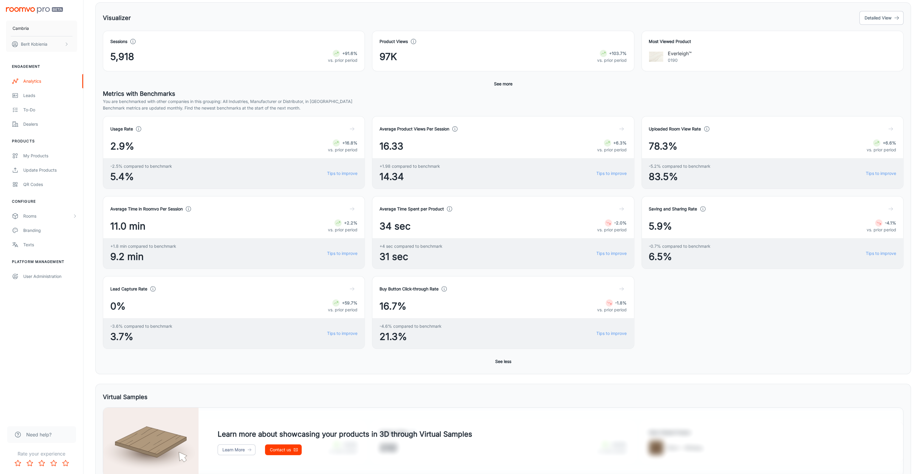
scroll to position [0, 0]
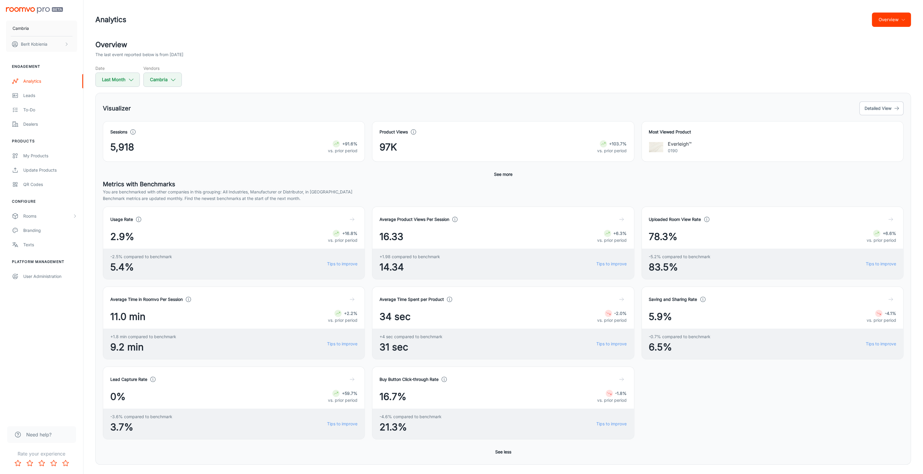
click at [894, 22] on button "Overview" at bounding box center [891, 20] width 39 height 14
click at [889, 48] on li "Visualizer" at bounding box center [877, 45] width 69 height 11
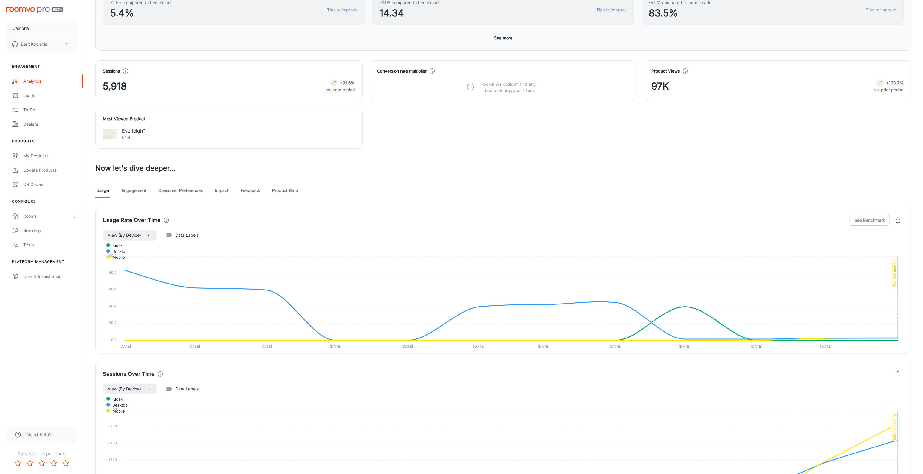
scroll to position [145, 0]
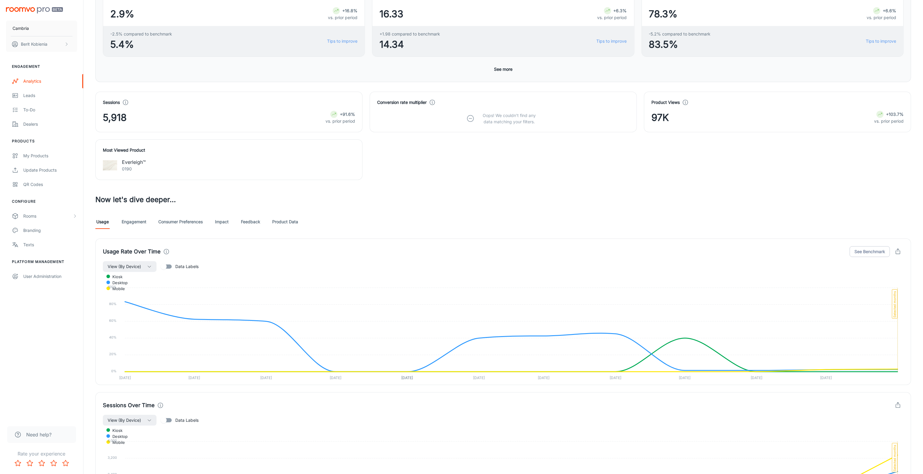
click at [272, 222] on div "Usage Engagement Consumer Preferences Impact Feedback Product Data" at bounding box center [503, 221] width 816 height 14
click at [257, 222] on link "Feedback" at bounding box center [250, 221] width 19 height 14
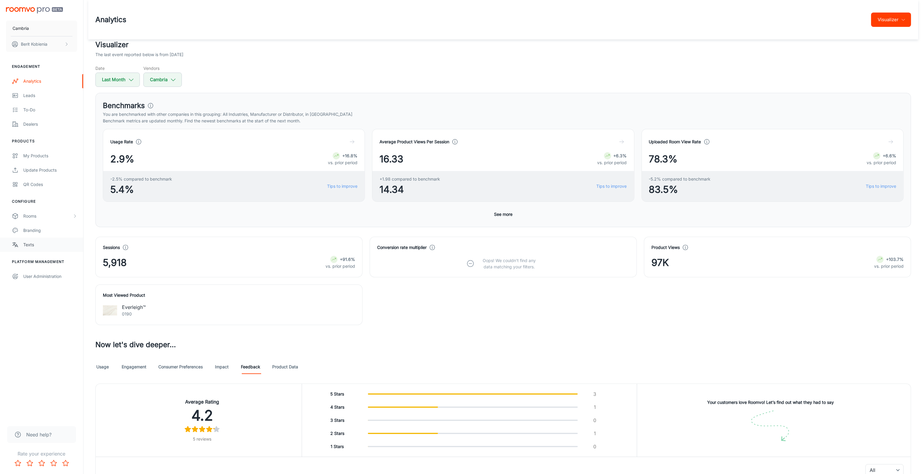
scroll to position [196, 0]
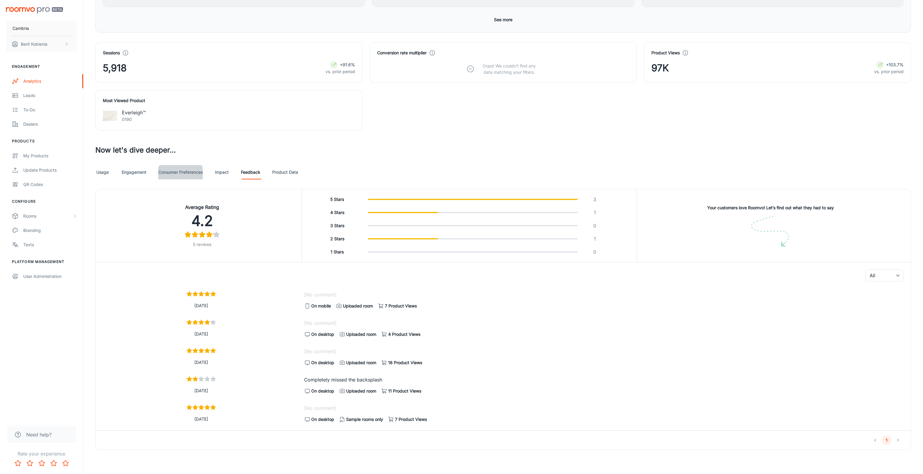
click at [186, 174] on link "Consumer Preferences" at bounding box center [180, 172] width 44 height 14
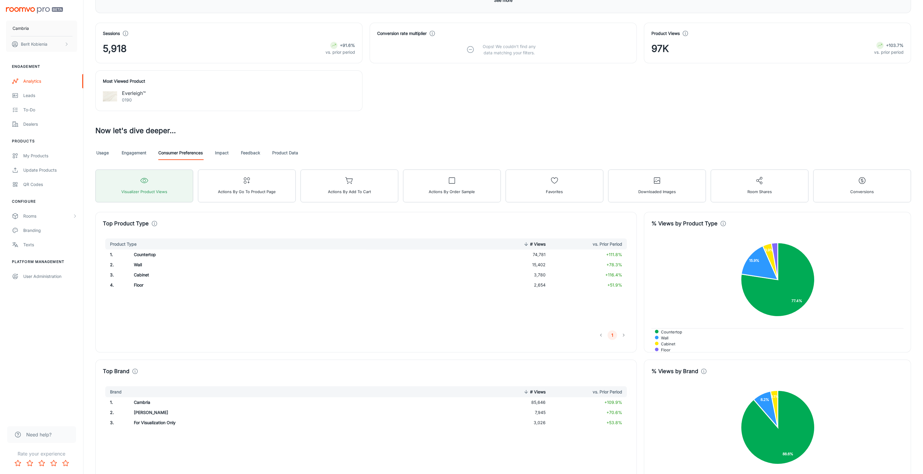
scroll to position [201, 0]
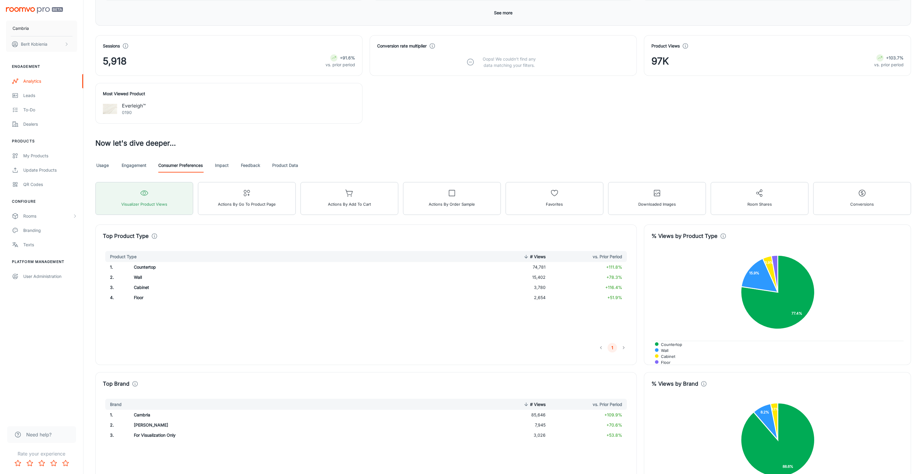
click at [253, 166] on link "Feedback" at bounding box center [250, 165] width 19 height 14
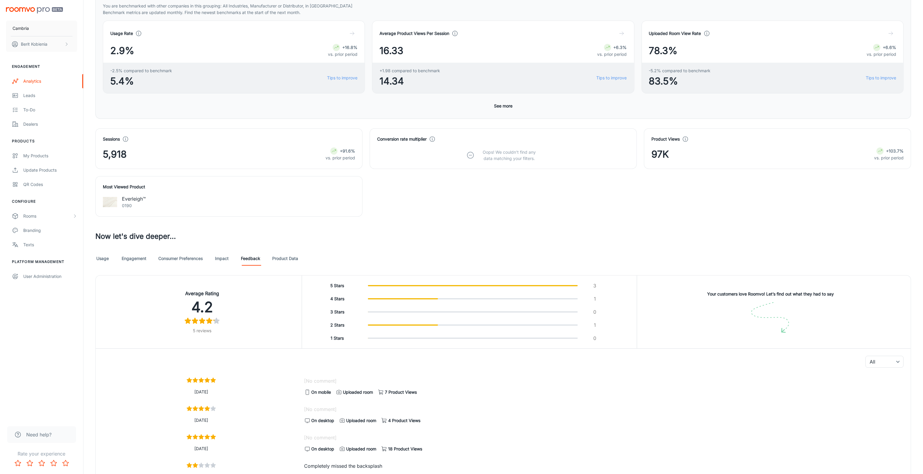
scroll to position [111, 0]
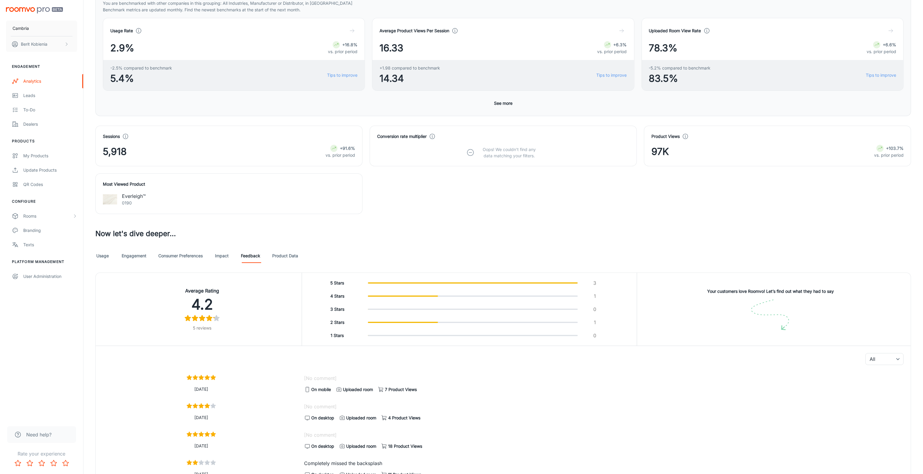
click at [136, 261] on link "Engagement" at bounding box center [134, 255] width 25 height 14
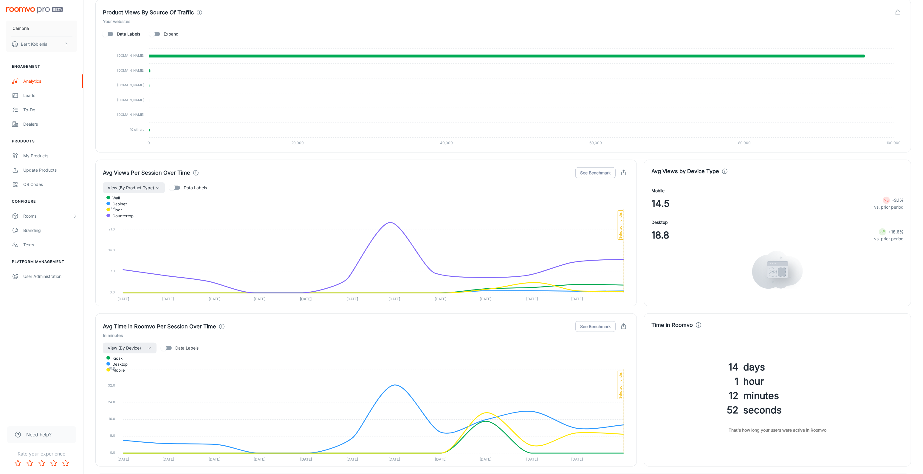
scroll to position [991, 0]
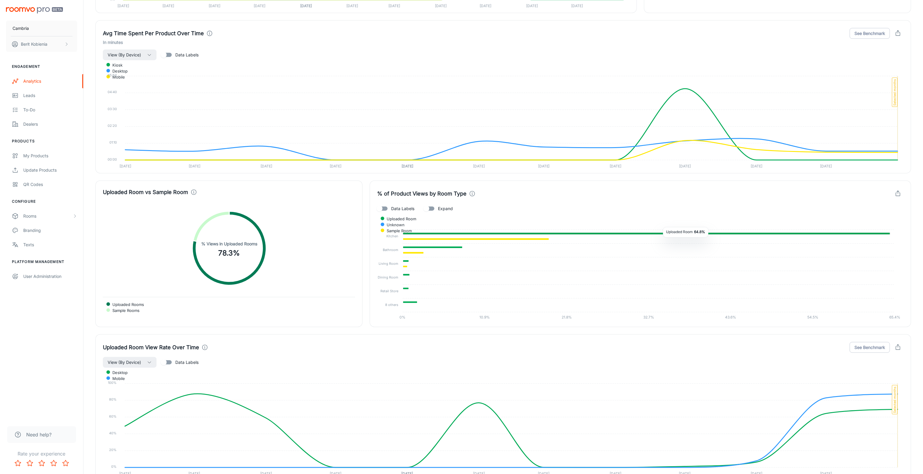
click at [659, 234] on icon at bounding box center [647, 233] width 488 height 2
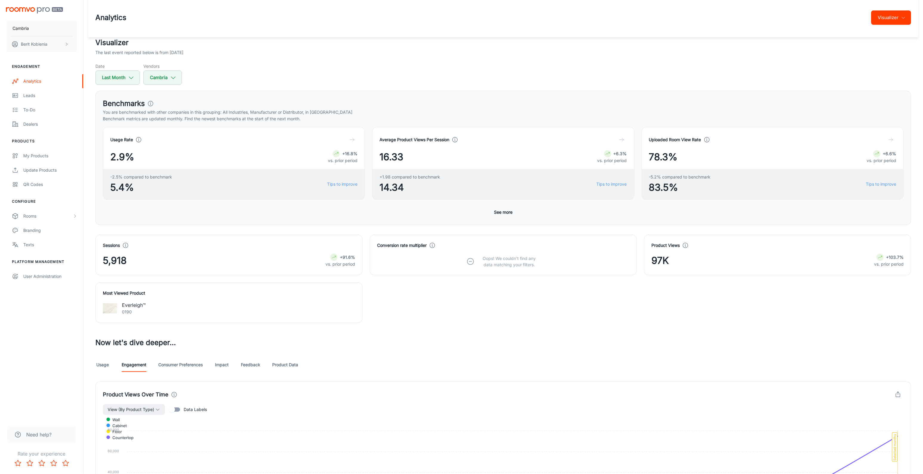
scroll to position [2, 0]
click at [863, 261] on div "97K +103.7% vs. prior period" at bounding box center [778, 261] width 252 height 14
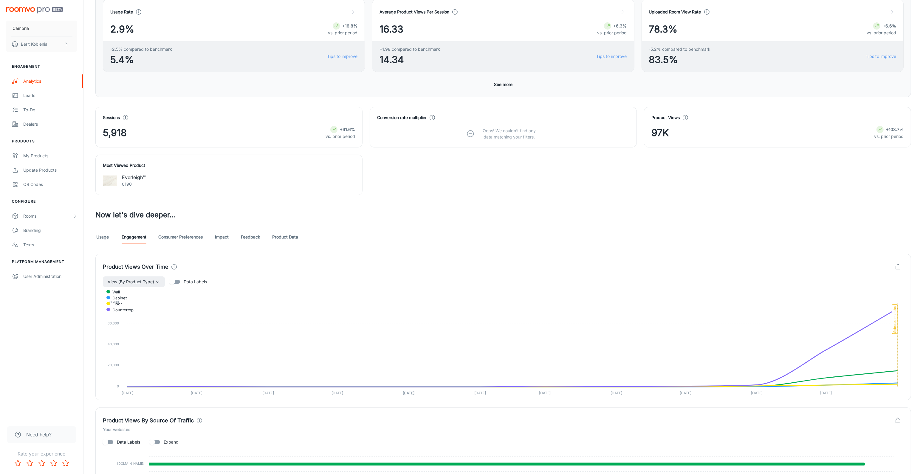
scroll to position [131, 0]
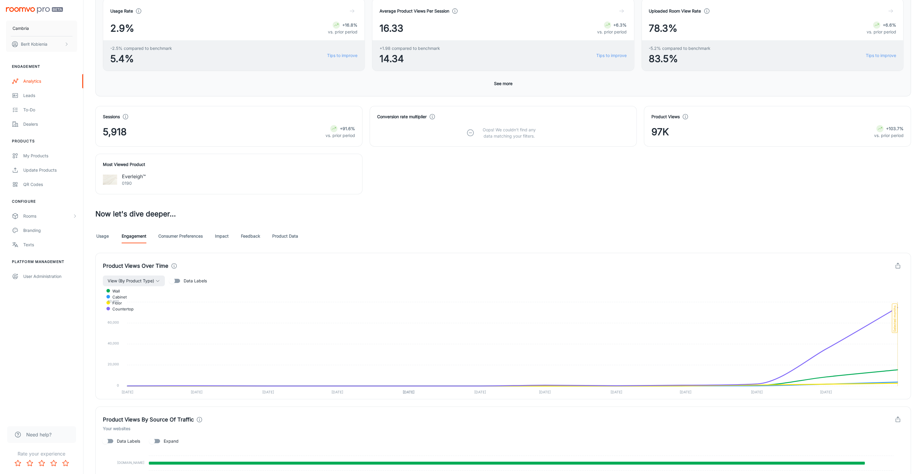
click at [897, 266] on icon "button" at bounding box center [898, 265] width 7 height 7
click at [888, 296] on li "Download CSV" at bounding box center [875, 292] width 57 height 12
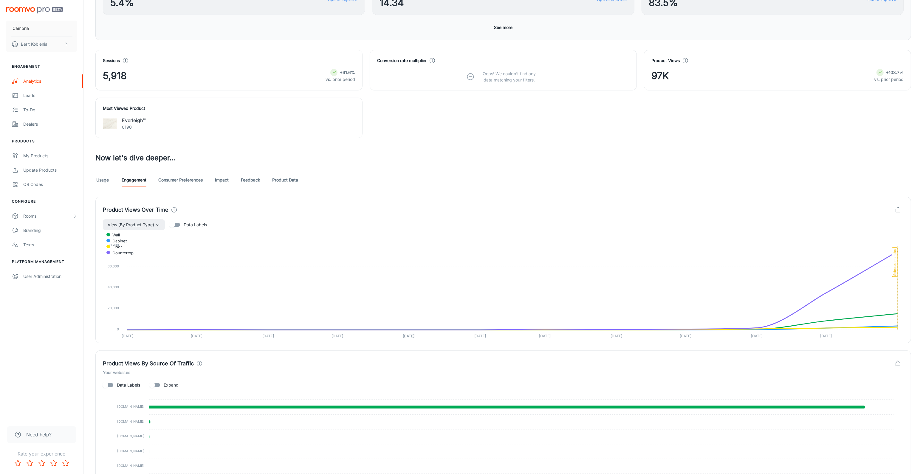
scroll to position [188, 0]
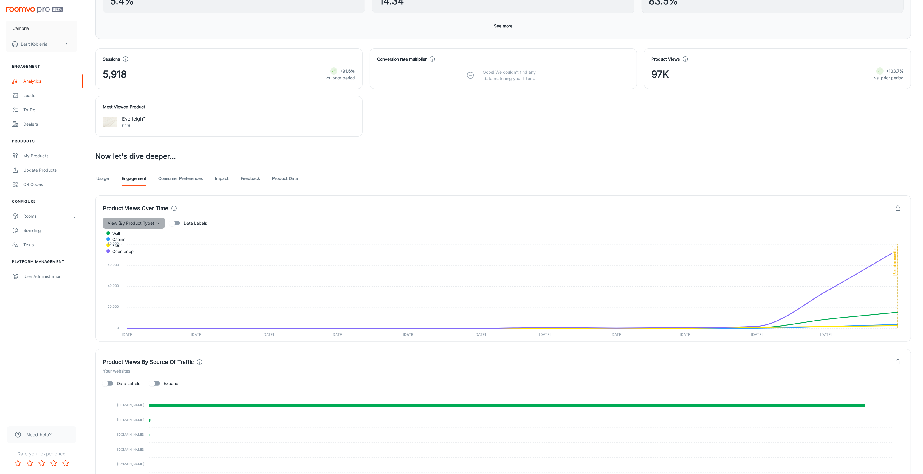
click at [142, 218] on button "View (By Product Type)" at bounding box center [134, 223] width 62 height 11
click at [191, 199] on div at bounding box center [464, 237] width 929 height 474
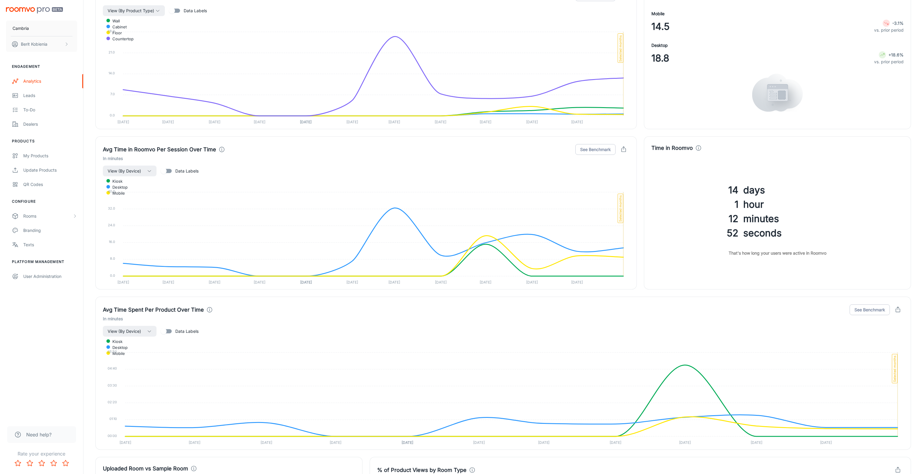
scroll to position [715, 0]
click at [638, 262] on div "Time in [GEOGRAPHIC_DATA] 14 days 1 hour 12 minutes 52 seconds That's how long …" at bounding box center [774, 208] width 274 height 160
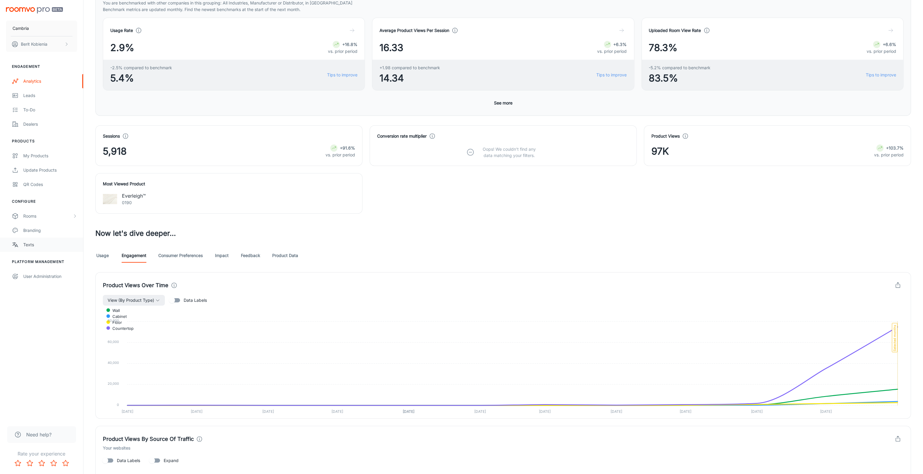
scroll to position [113, 0]
click at [285, 254] on link "Product Data" at bounding box center [285, 253] width 26 height 14
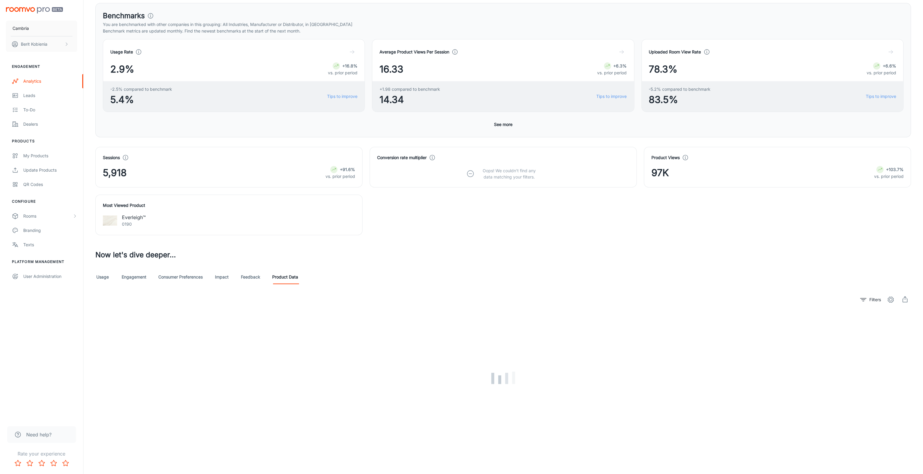
scroll to position [78, 0]
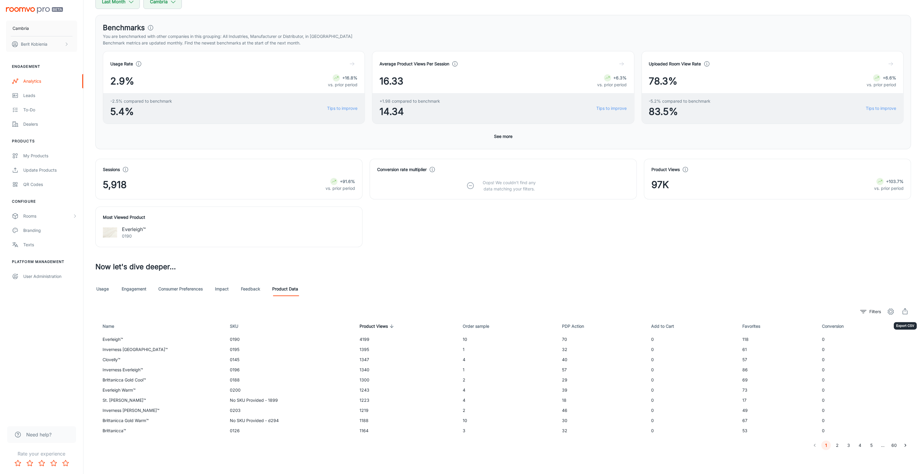
click at [902, 307] on button "export" at bounding box center [906, 311] width 12 height 12
click at [363, 295] on div "Usage Engagement Consumer Preferences Impact Feedback Product Data" at bounding box center [503, 289] width 816 height 14
click at [389, 243] on div "Sessions 5,918 +91.6% vs. prior period Conversion rate multiplier Oops! We coul…" at bounding box center [499, 199] width 823 height 95
click at [424, 302] on div "Visualizer The last event reported below is from [DATE] Date Last Month Vendors…" at bounding box center [503, 206] width 830 height 488
click at [103, 289] on link "Usage" at bounding box center [102, 289] width 14 height 14
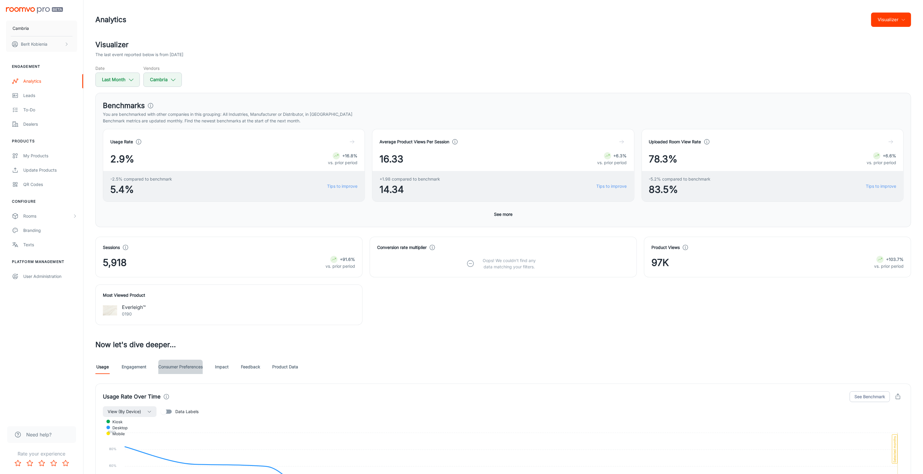
click at [187, 363] on link "Consumer Preferences" at bounding box center [180, 366] width 44 height 14
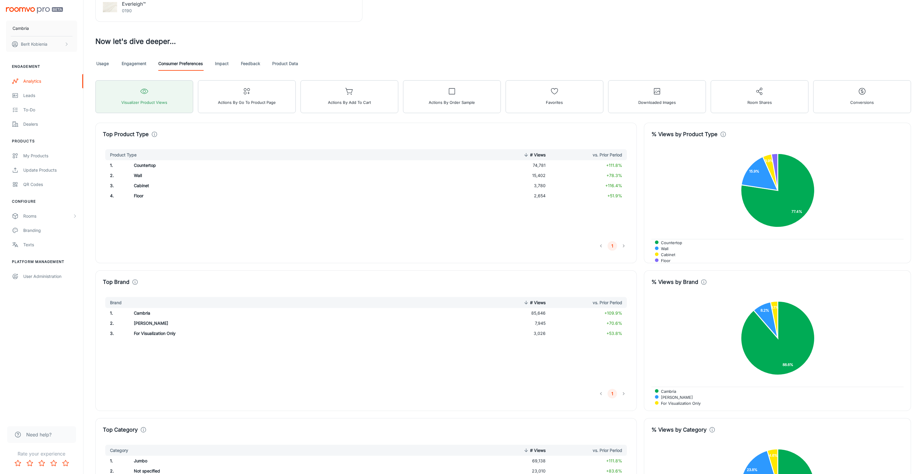
scroll to position [117, 0]
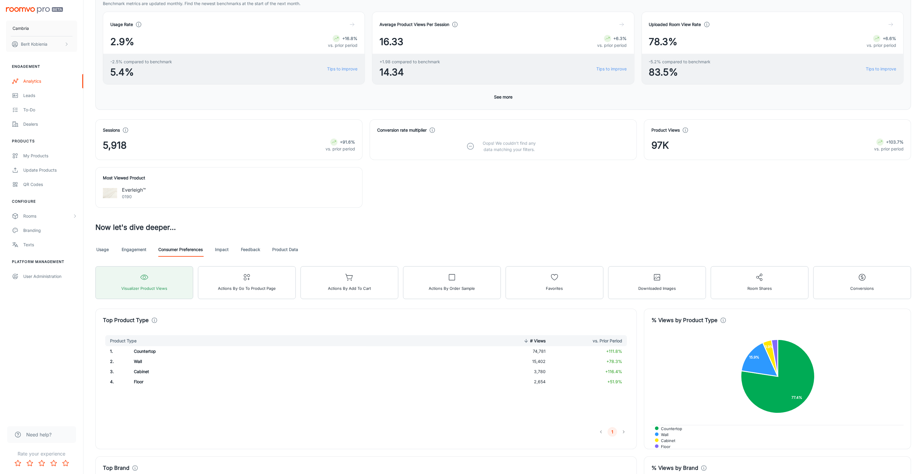
click at [102, 252] on link "Usage" at bounding box center [102, 249] width 14 height 14
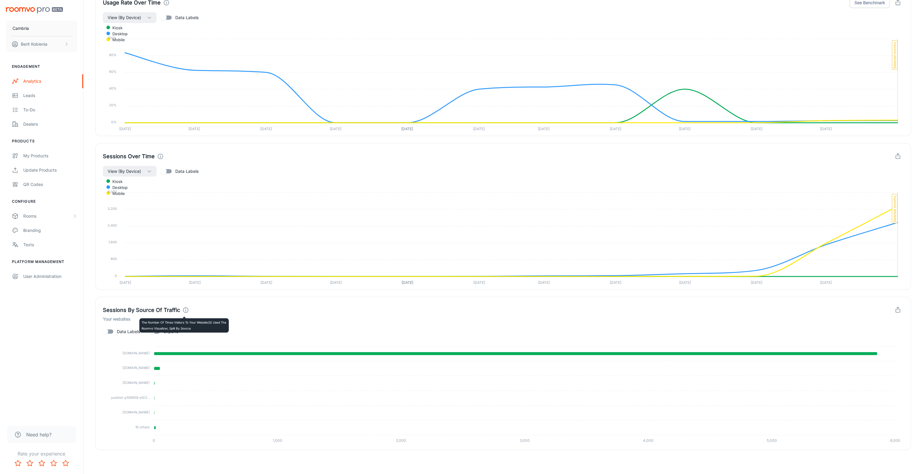
scroll to position [29, 0]
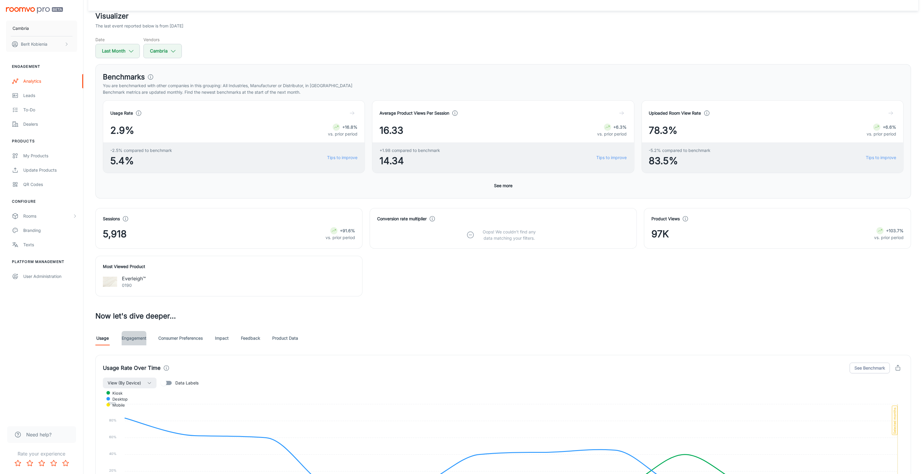
click at [134, 340] on link "Engagement" at bounding box center [134, 338] width 25 height 14
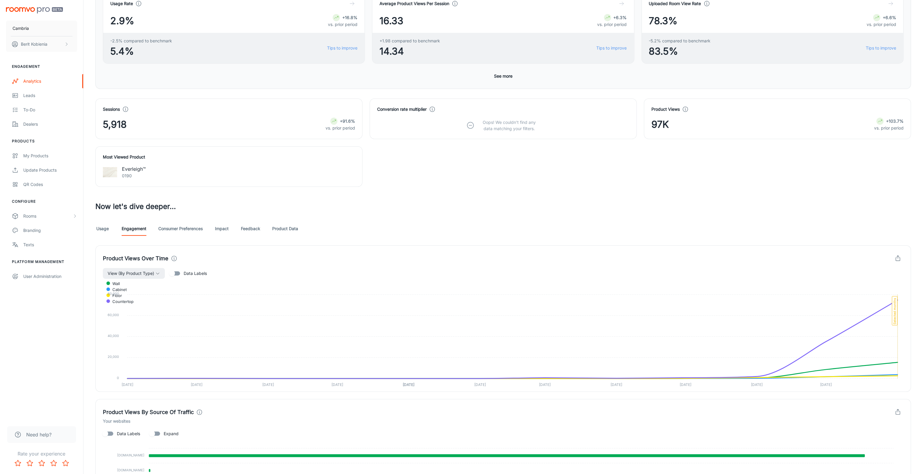
scroll to position [141, 0]
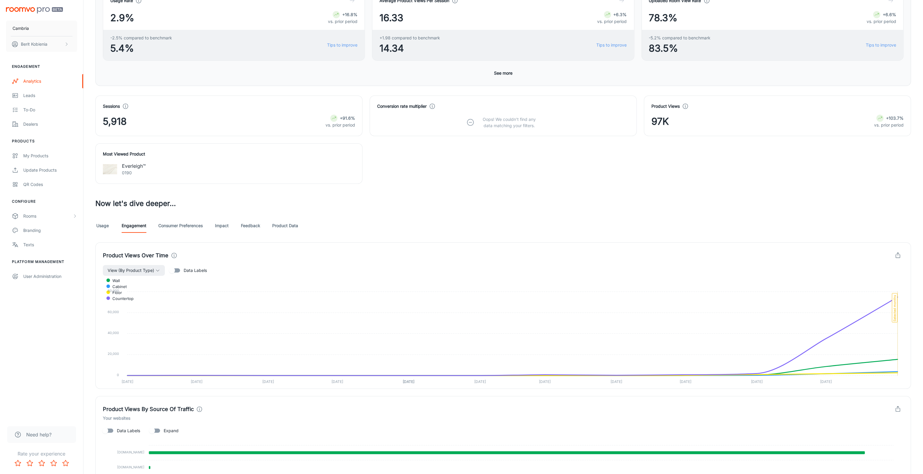
click at [291, 227] on link "Product Data" at bounding box center [285, 225] width 26 height 14
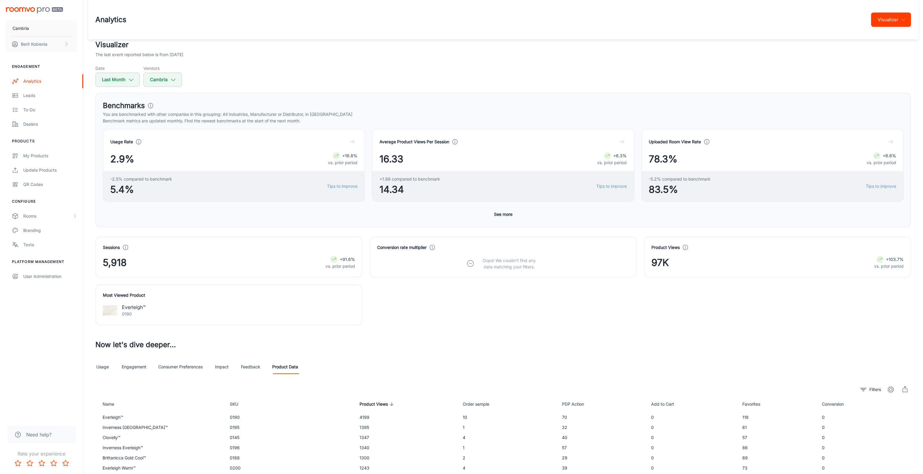
scroll to position [78, 0]
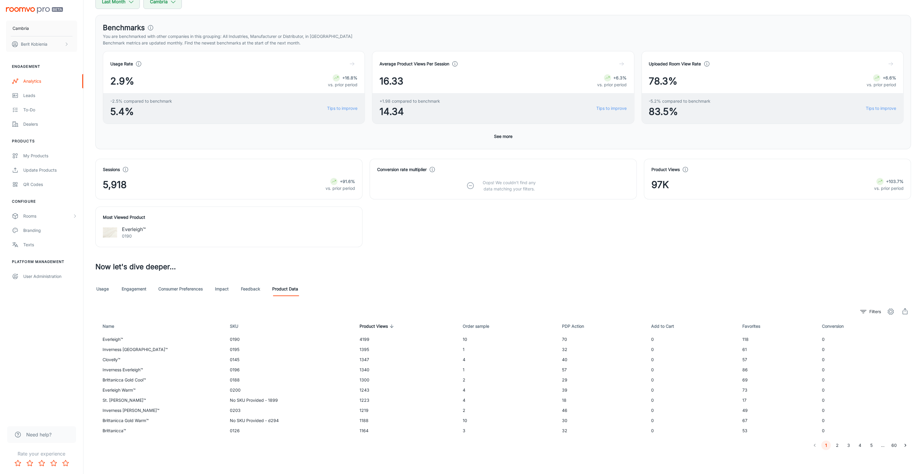
click at [456, 264] on h3 "Now let's dive deeper..." at bounding box center [503, 266] width 816 height 11
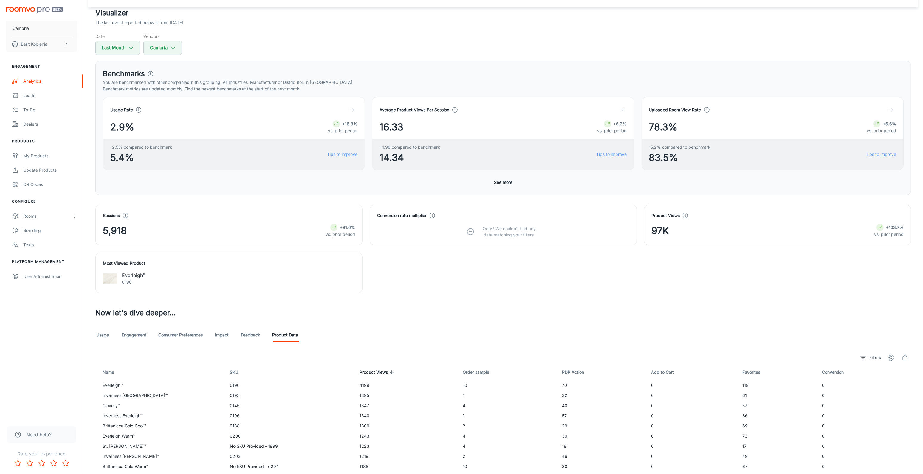
scroll to position [0, 0]
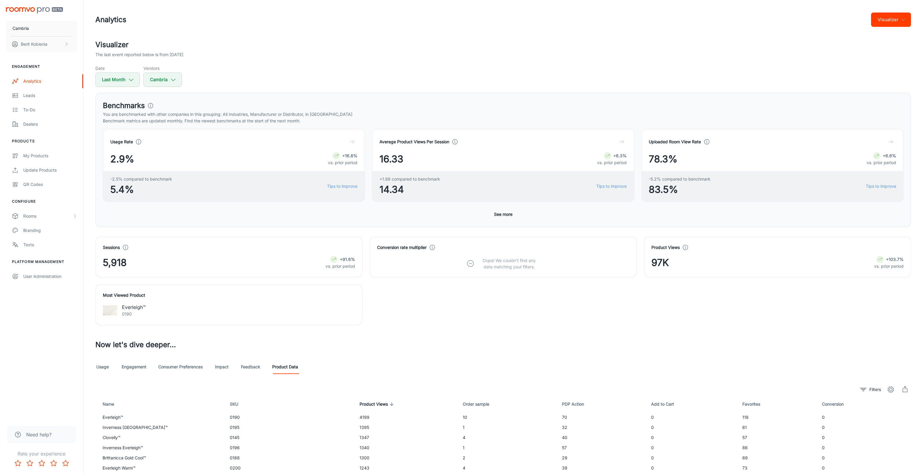
click at [381, 355] on div "Visualizer The last event reported below is from [DATE] Date Last Month Vendors…" at bounding box center [503, 283] width 830 height 488
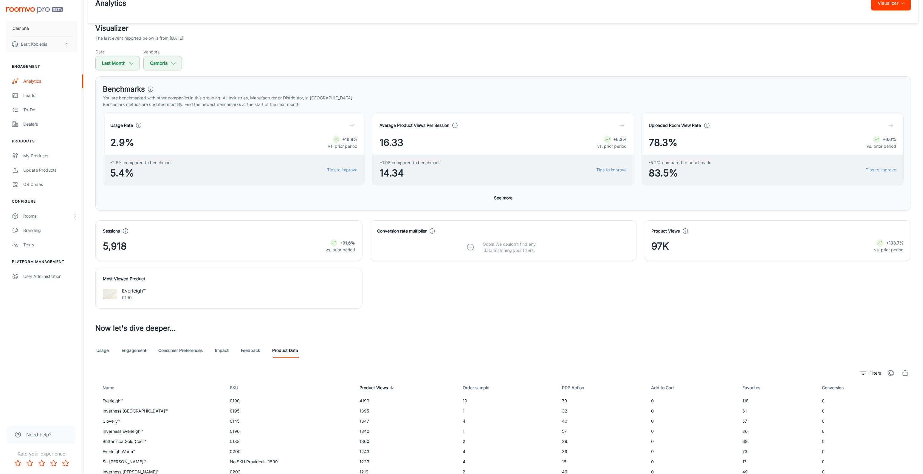
scroll to position [78, 0]
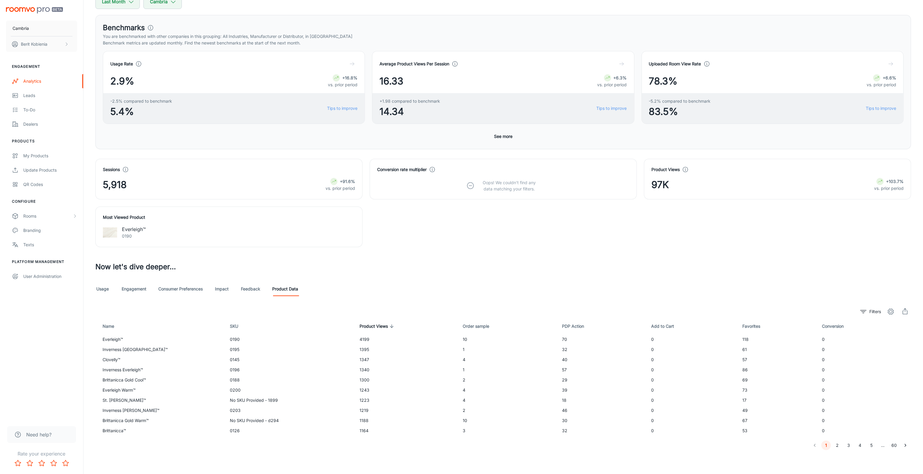
click at [430, 212] on div "Sessions 5,918 +91.6% vs. prior period Conversion rate multiplier Oops! We coul…" at bounding box center [499, 199] width 823 height 95
click at [370, 196] on div "Conversion rate multiplier Oops! We couldn’t find any data matching your filter…" at bounding box center [503, 179] width 267 height 41
click at [34, 156] on div "My Products" at bounding box center [50, 155] width 54 height 7
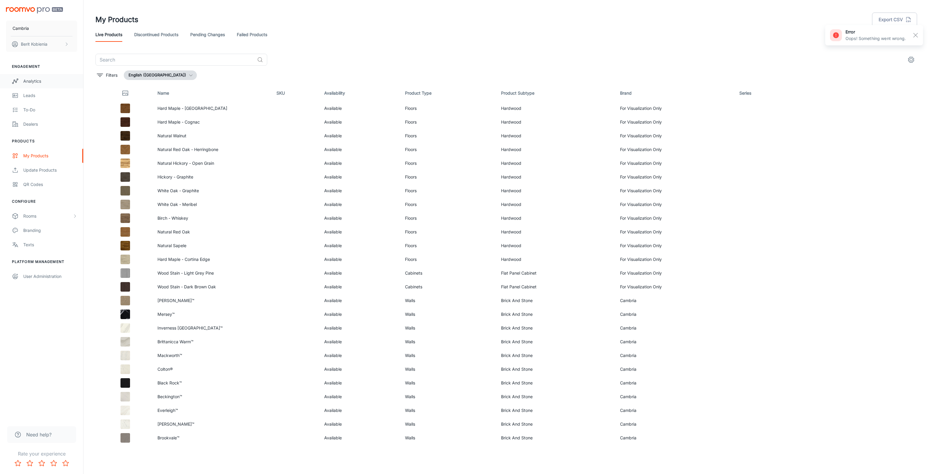
click at [40, 85] on link "Analytics" at bounding box center [41, 81] width 83 height 14
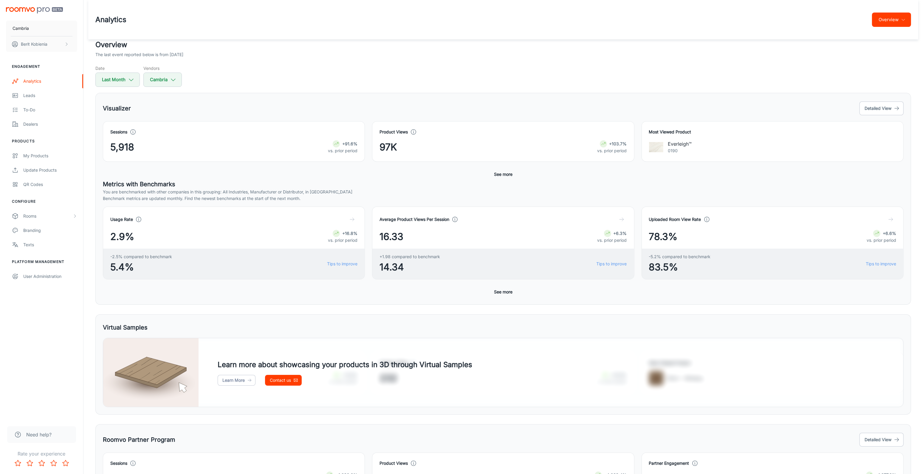
scroll to position [51, 0]
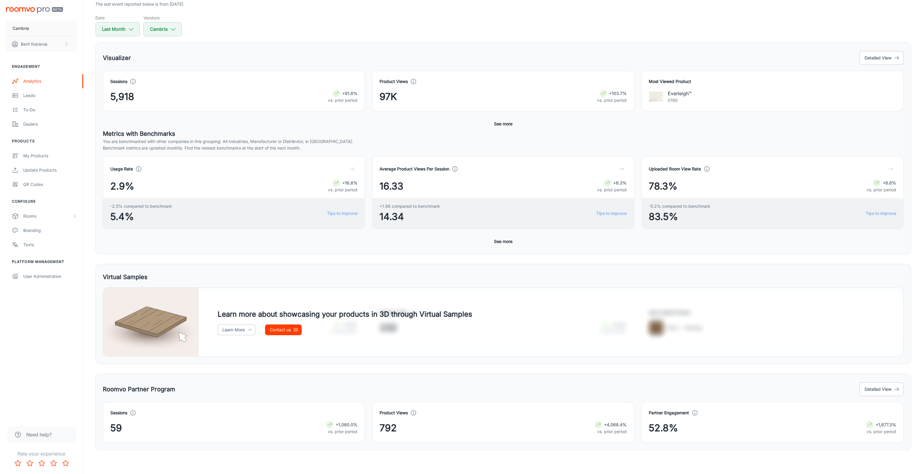
click at [860, 378] on div "Roomvo Partner Program Detailed View Sessions 59 +1,080.0% vs. prior period Pro…" at bounding box center [503, 411] width 816 height 76
click at [870, 388] on button "Detailed View" at bounding box center [882, 389] width 44 height 14
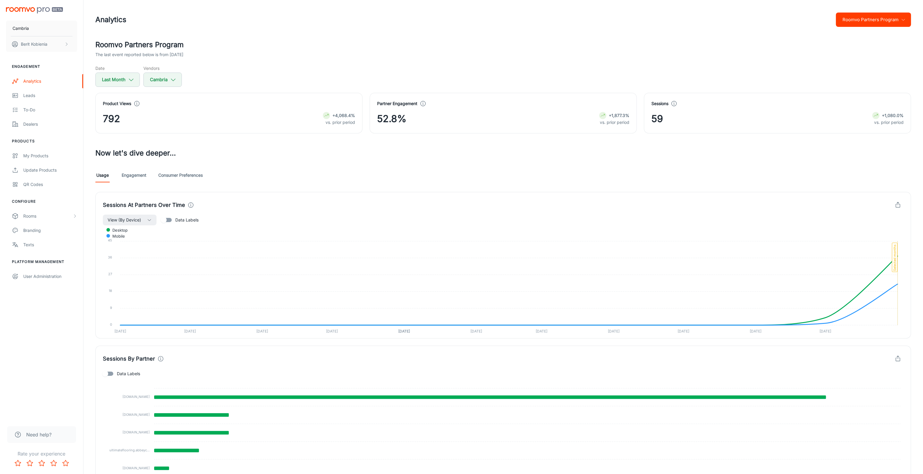
click at [786, 348] on div "Sessions By Partner Data Labels [DOMAIN_NAME] [DOMAIN_NAME] [DOMAIN_NAME] [DOMA…" at bounding box center [503, 418] width 816 height 146
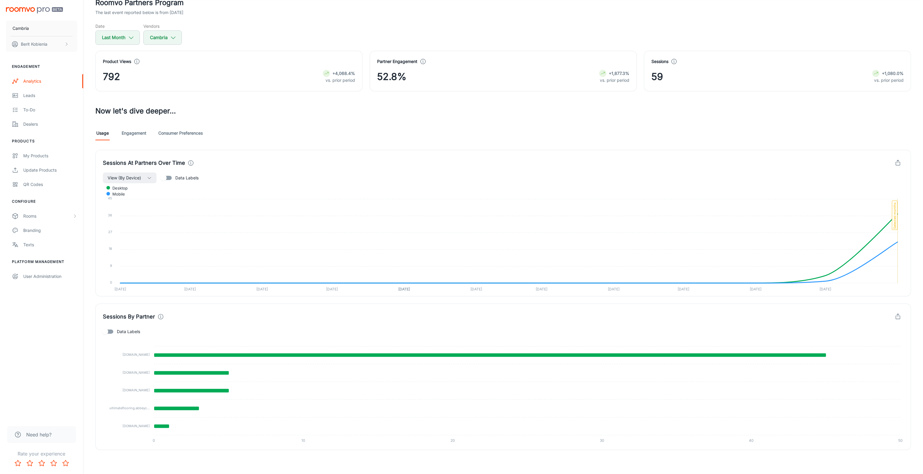
click at [914, 276] on div "Roomvo Partners Program The last event reported below is from [DATE] Date Last …" at bounding box center [503, 223] width 830 height 452
click at [129, 131] on link "Engagement" at bounding box center [134, 133] width 25 height 14
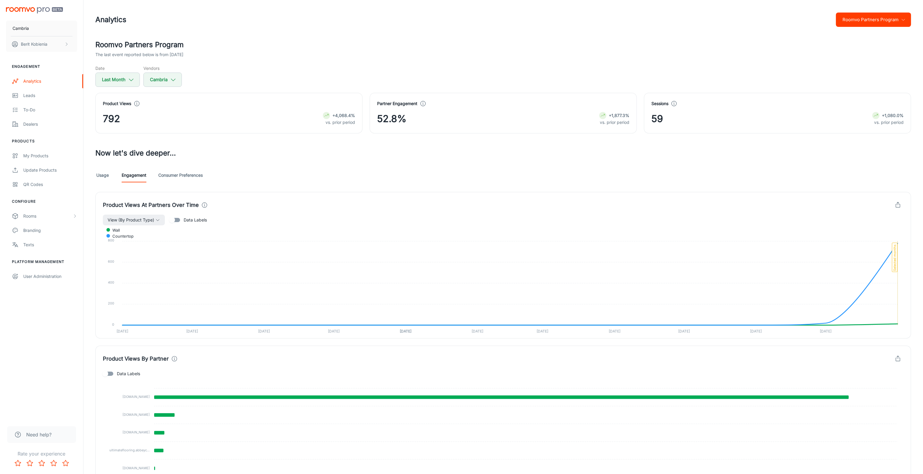
click at [157, 177] on div "Usage Engagement Consumer Preferences" at bounding box center [503, 175] width 816 height 14
click at [169, 177] on link "Consumer Preferences" at bounding box center [180, 175] width 44 height 14
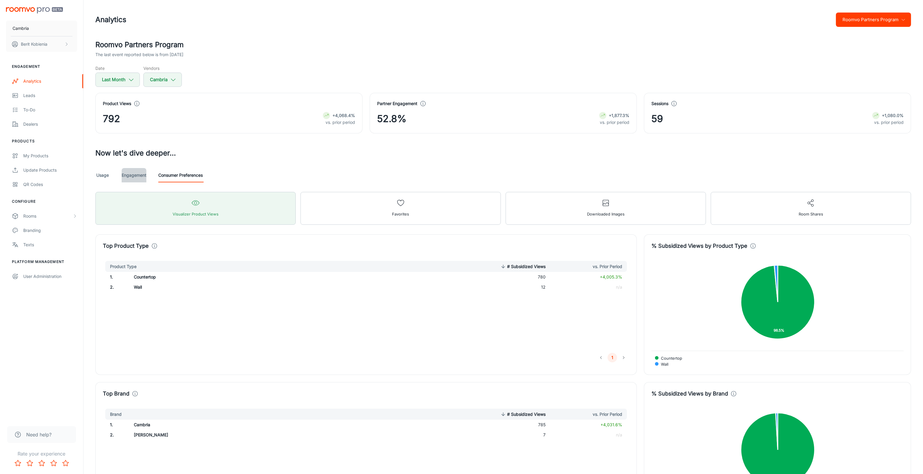
click at [138, 179] on link "Engagement" at bounding box center [134, 175] width 25 height 14
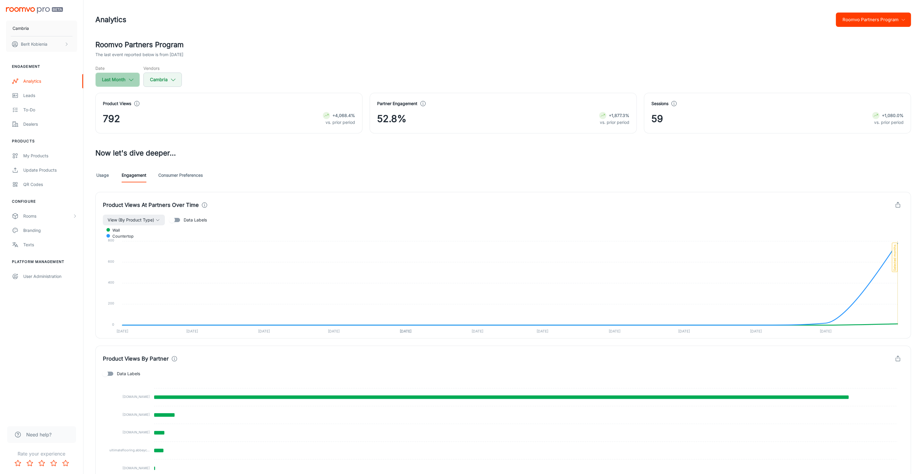
click at [131, 81] on polyline "button" at bounding box center [131, 80] width 4 height 2
select select "7"
select select "2025"
select select "7"
select select "2025"
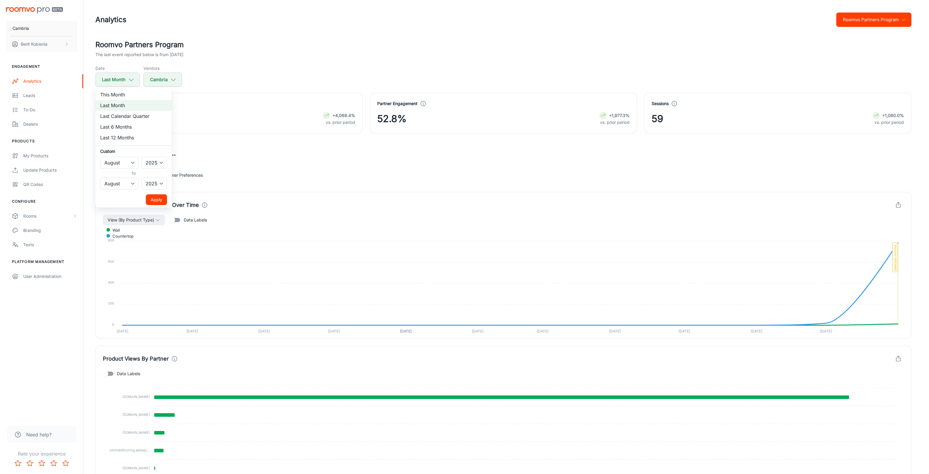
click at [235, 140] on div at bounding box center [464, 237] width 929 height 474
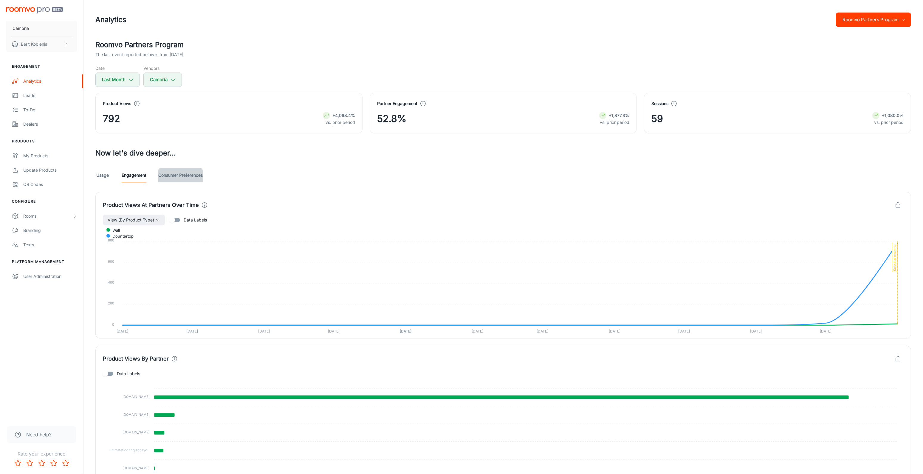
click at [164, 175] on link "Consumer Preferences" at bounding box center [180, 175] width 44 height 14
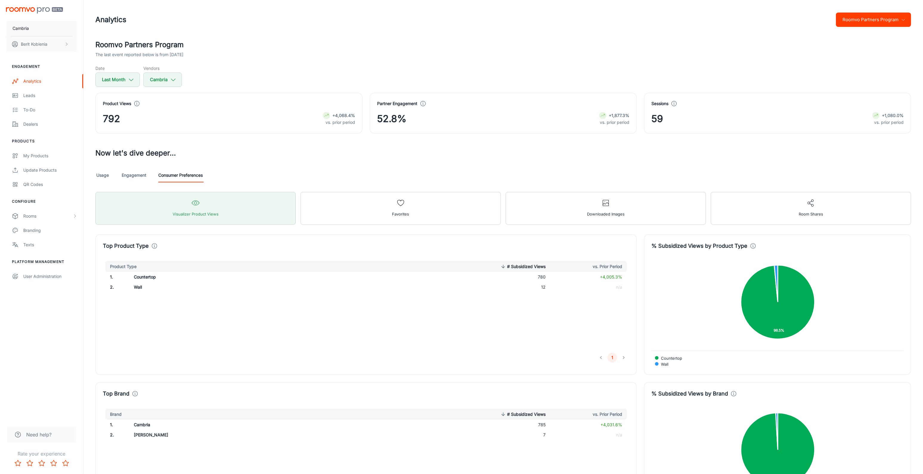
click at [104, 178] on link "Usage" at bounding box center [102, 175] width 14 height 14
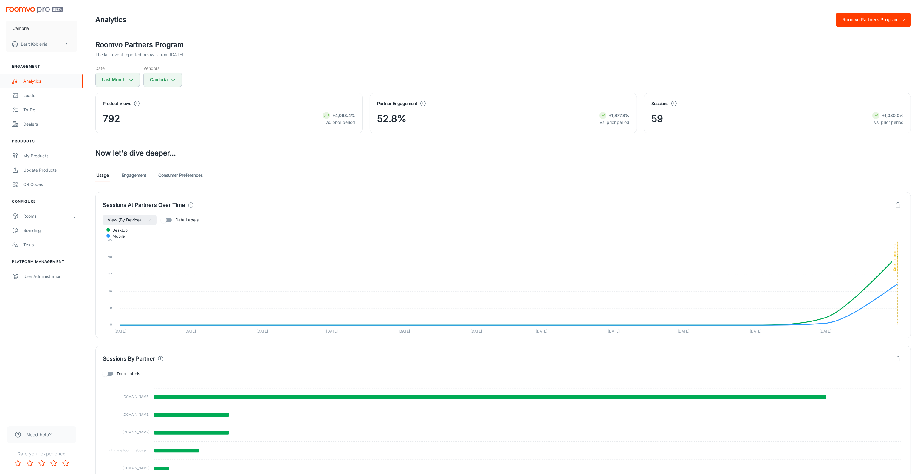
click at [45, 80] on div "Analytics" at bounding box center [50, 81] width 54 height 7
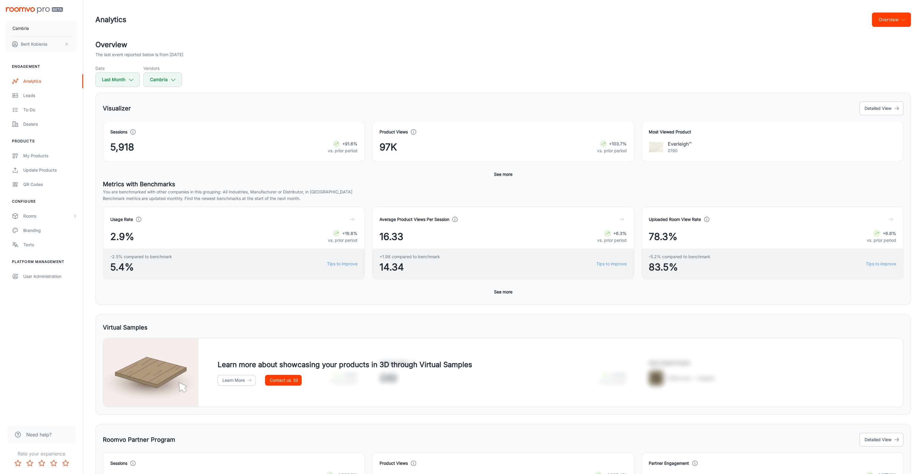
click at [890, 20] on button "Overview" at bounding box center [891, 20] width 39 height 14
click at [889, 45] on li "Visualizer" at bounding box center [877, 45] width 69 height 11
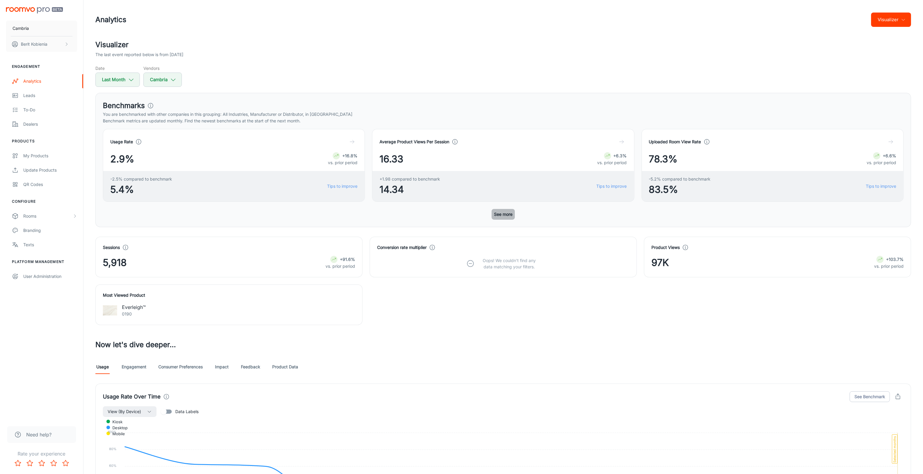
click at [513, 214] on button "See more" at bounding box center [503, 214] width 23 height 11
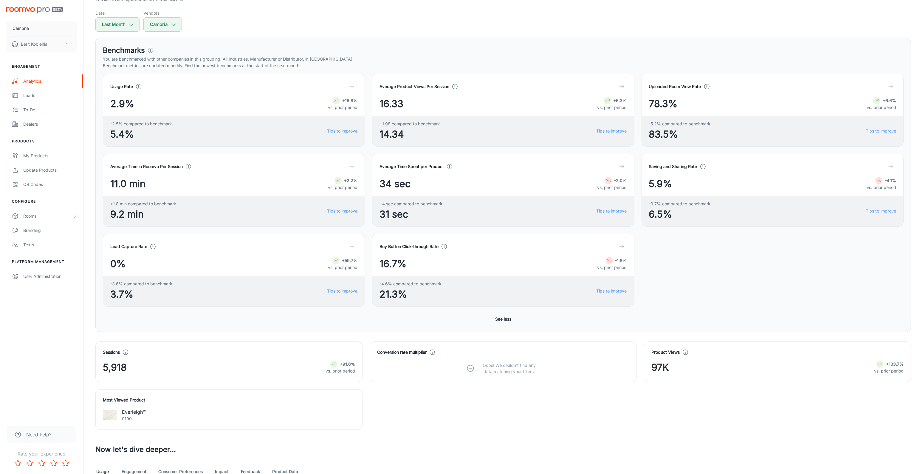
scroll to position [56, 0]
click at [50, 83] on div "Analytics" at bounding box center [50, 81] width 54 height 7
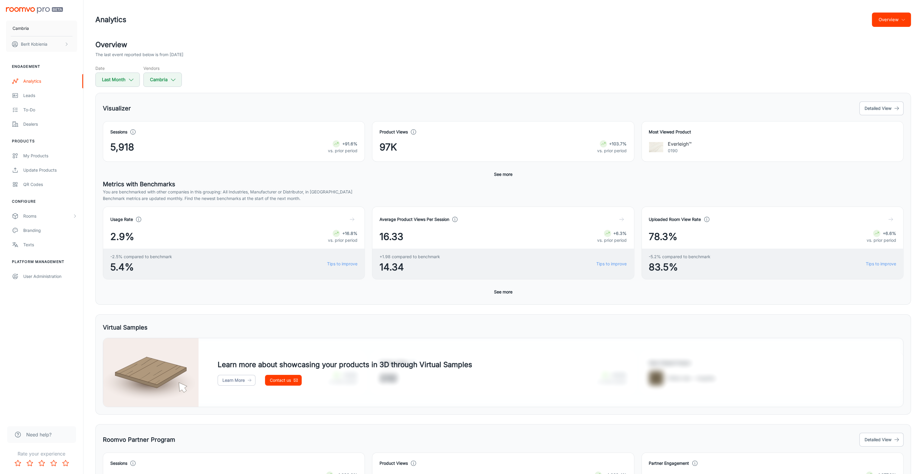
click at [888, 20] on button "Overview" at bounding box center [891, 20] width 39 height 14
click at [877, 110] on div at bounding box center [464, 237] width 929 height 474
click at [871, 109] on button "Detailed View" at bounding box center [882, 108] width 44 height 14
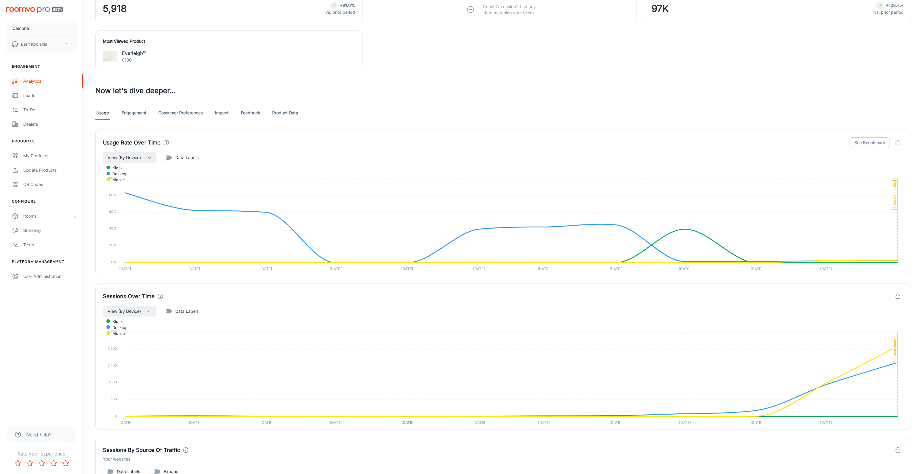
scroll to position [254, 0]
click at [139, 118] on link "Engagement" at bounding box center [134, 112] width 25 height 14
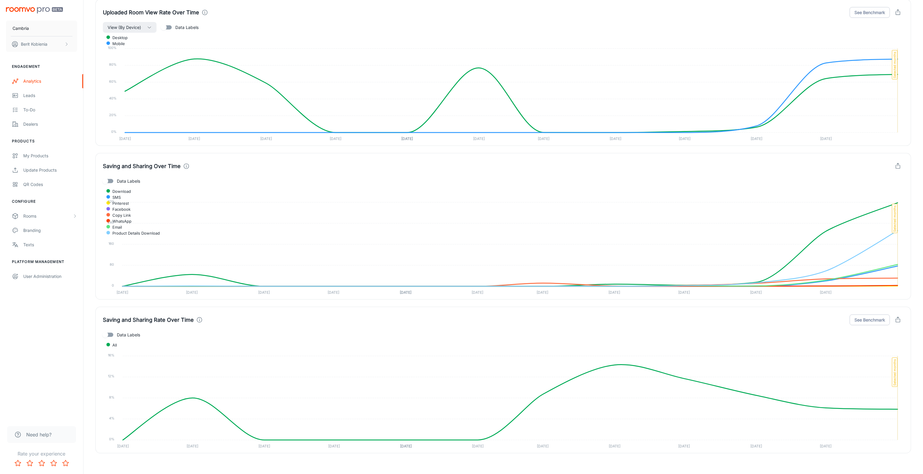
scroll to position [1344, 0]
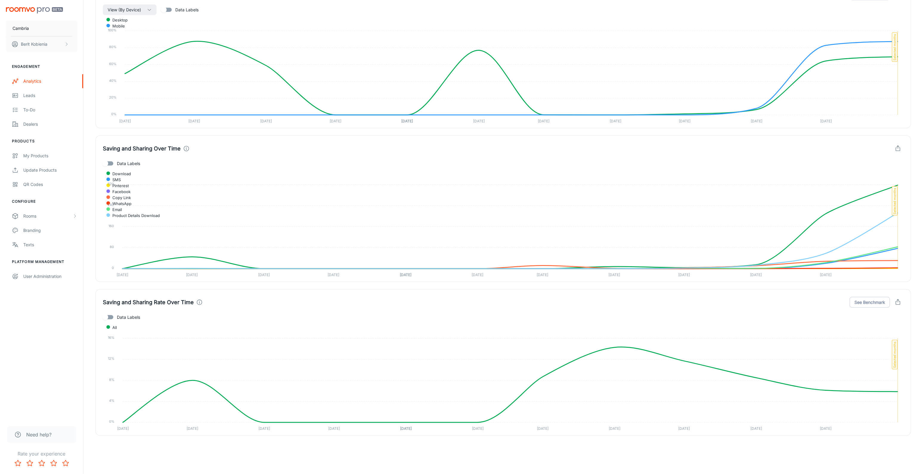
click at [92, 294] on div "Saving and Sharing Rate Over Time See Benchmark Data Labels All 16% 16% 12% 12%…" at bounding box center [499, 359] width 823 height 154
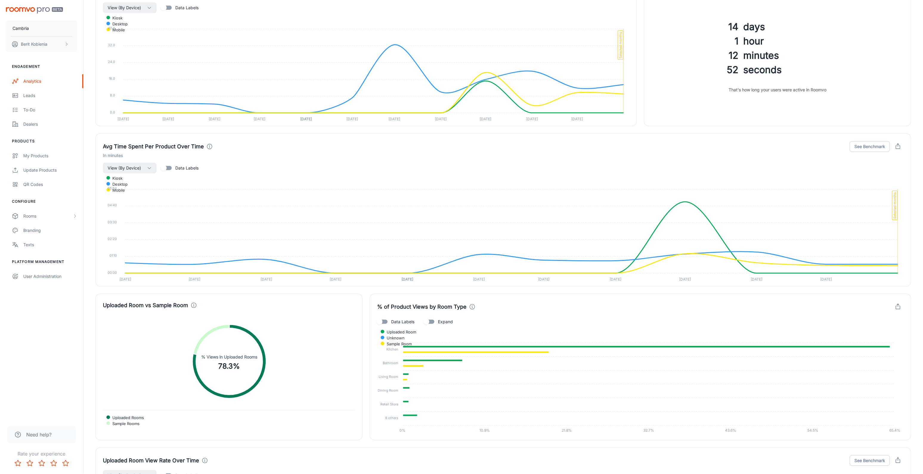
scroll to position [871, 0]
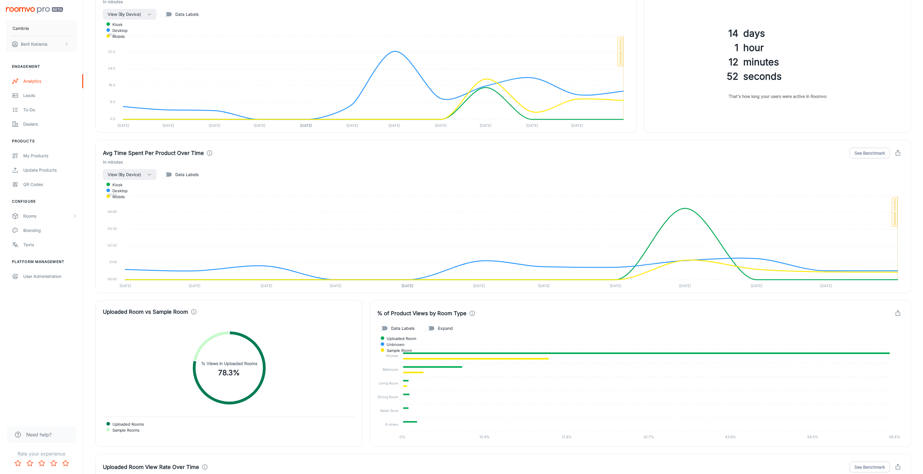
click at [92, 294] on div "Uploaded Room vs Sample Room Uploaded Rooms Sample Rooms % Views in Uploaded Ro…" at bounding box center [225, 370] width 274 height 154
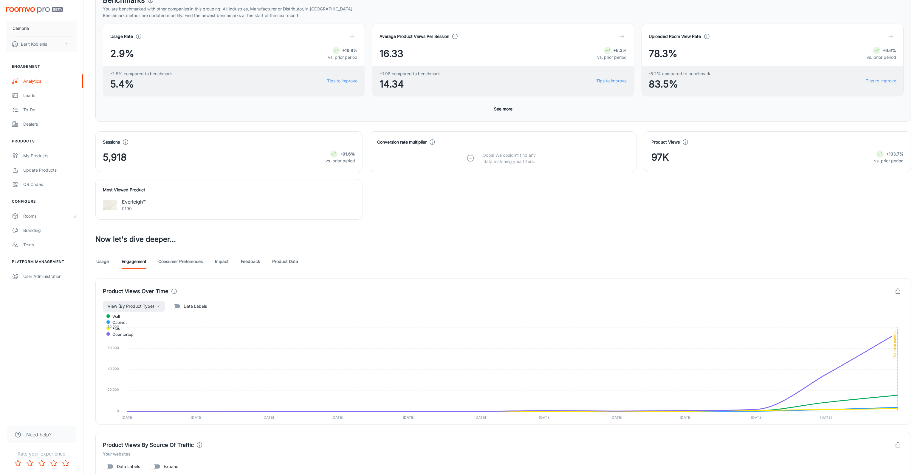
scroll to position [0, 0]
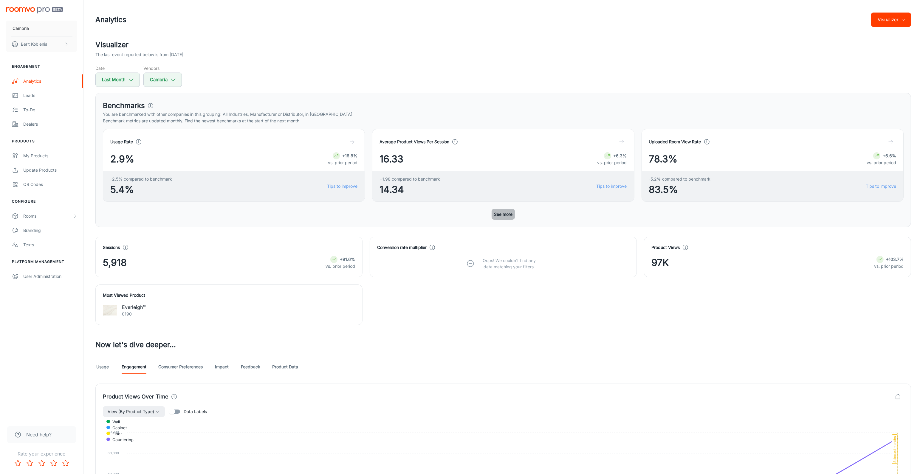
click at [508, 214] on button "See more" at bounding box center [503, 214] width 23 height 11
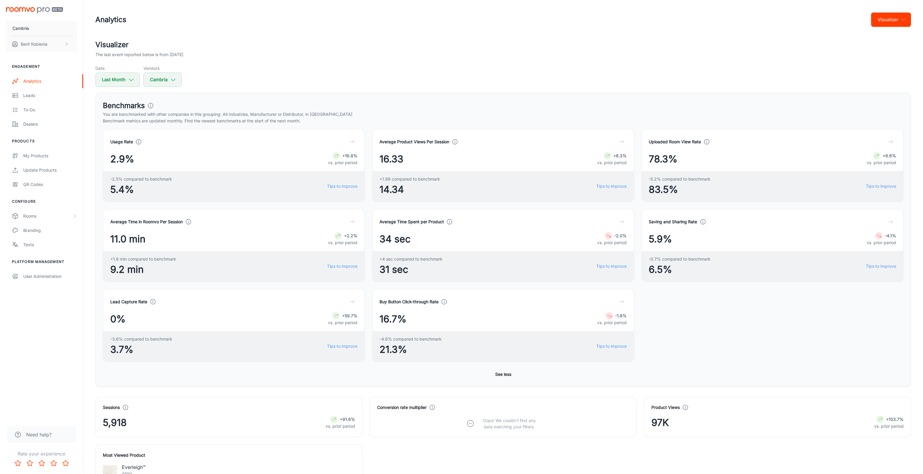
click at [676, 300] on div "Average Time in Roomvo Per Session 11.0 min +2.2% vs. prior period +1.8 min com…" at bounding box center [500, 282] width 808 height 160
click at [885, 218] on div "Saving and Sharing Rate" at bounding box center [772, 221] width 247 height 11
click at [887, 218] on button "button" at bounding box center [891, 221] width 11 height 11
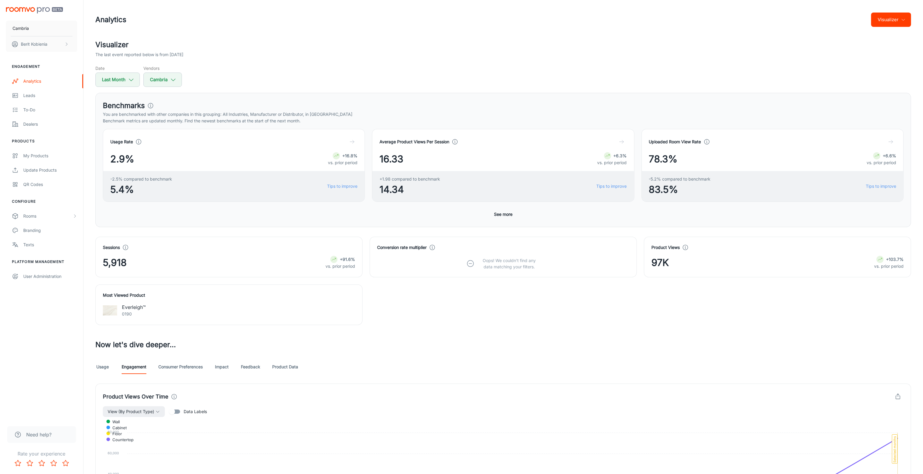
click at [506, 211] on button "See more" at bounding box center [503, 214] width 23 height 11
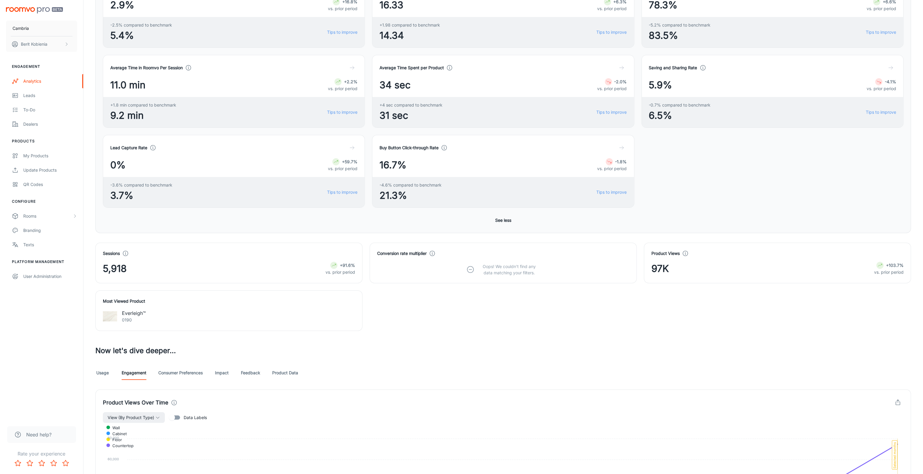
scroll to position [142, 0]
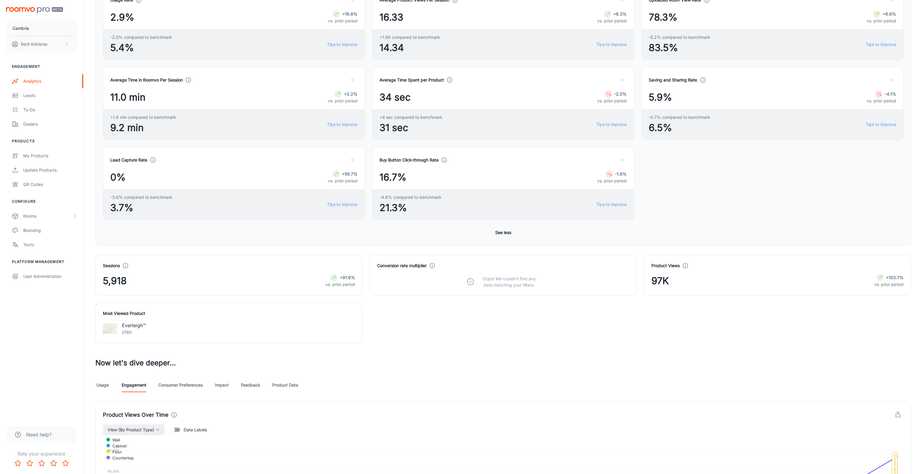
click at [284, 386] on link "Product Data" at bounding box center [285, 385] width 26 height 14
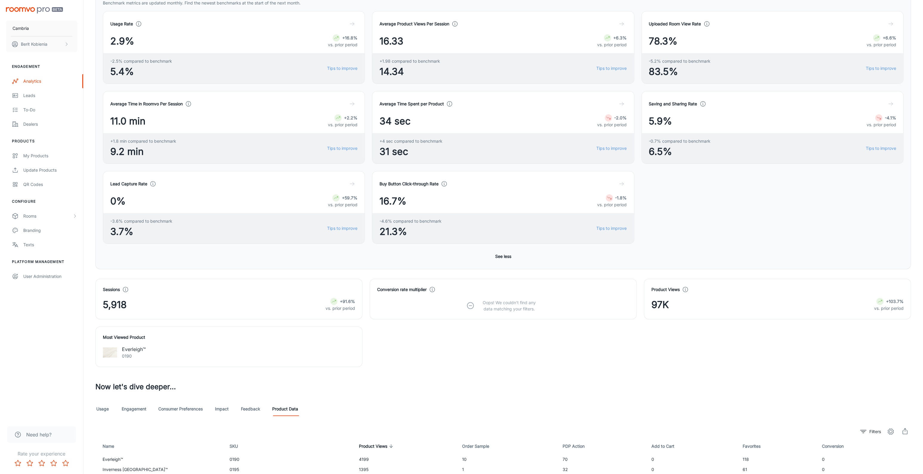
scroll to position [238, 0]
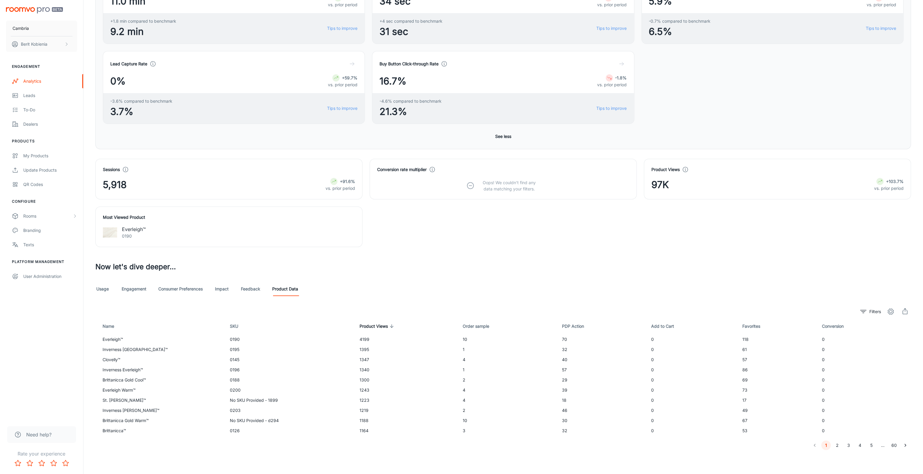
click at [221, 291] on link "Impact" at bounding box center [222, 289] width 14 height 14
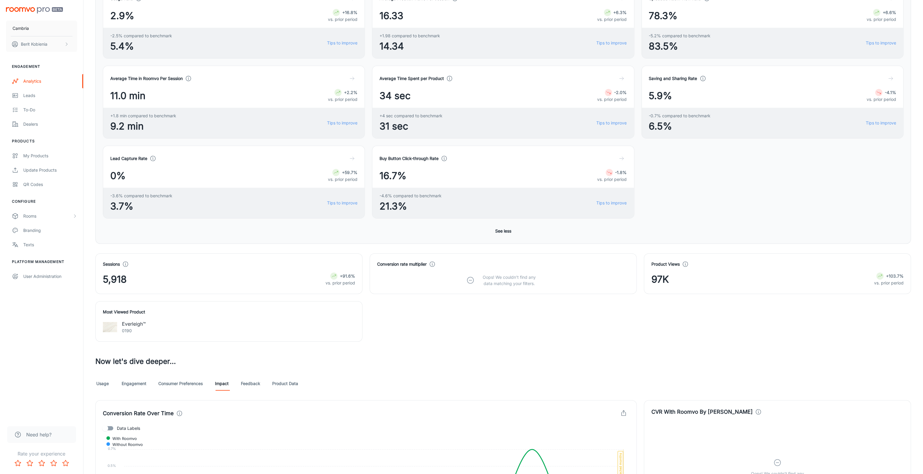
scroll to position [142, 0]
click at [250, 386] on link "Feedback" at bounding box center [250, 384] width 19 height 14
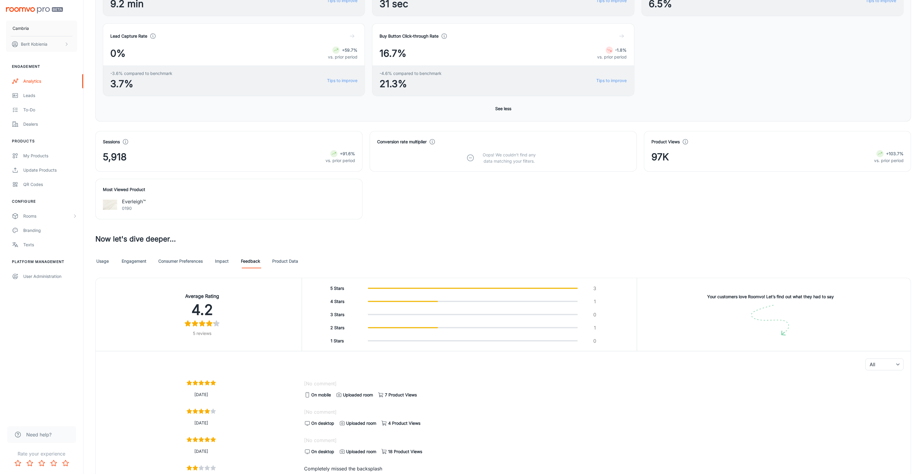
scroll to position [166, 0]
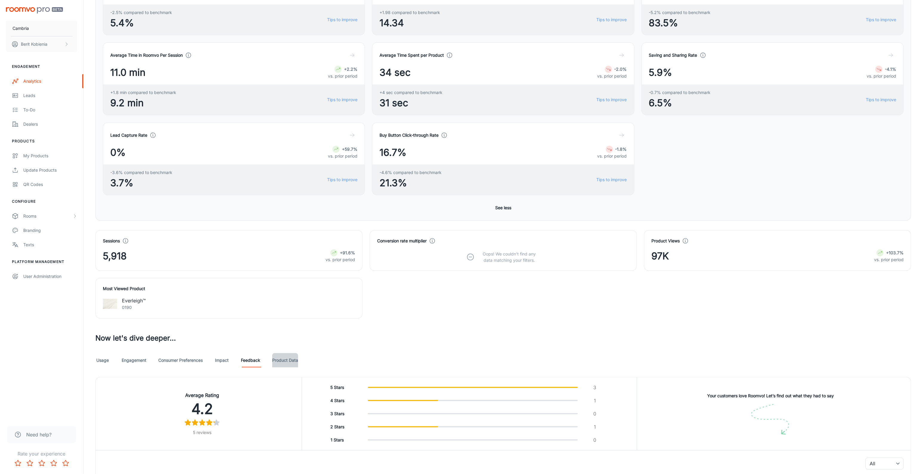
click at [284, 361] on link "Product Data" at bounding box center [285, 360] width 26 height 14
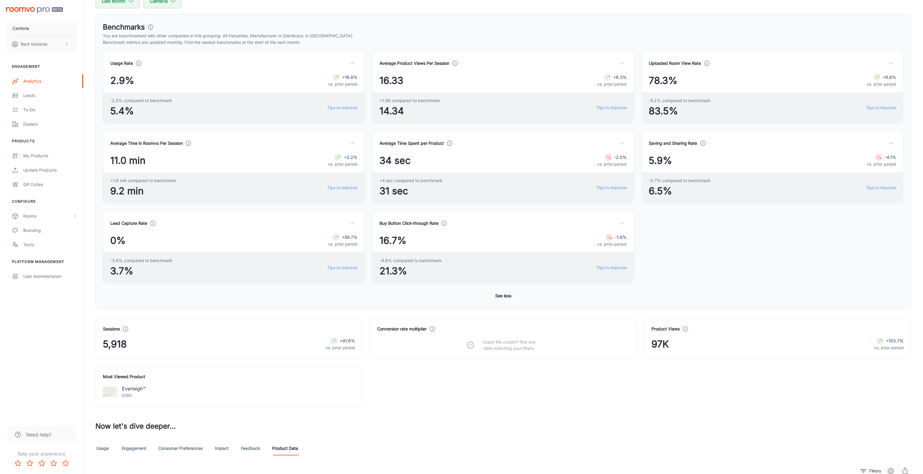
scroll to position [238, 0]
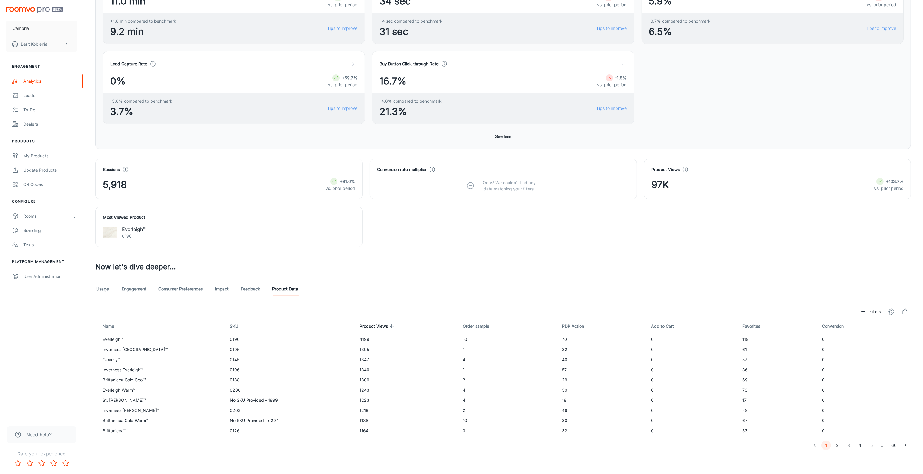
click at [222, 293] on link "Impact" at bounding box center [222, 289] width 14 height 14
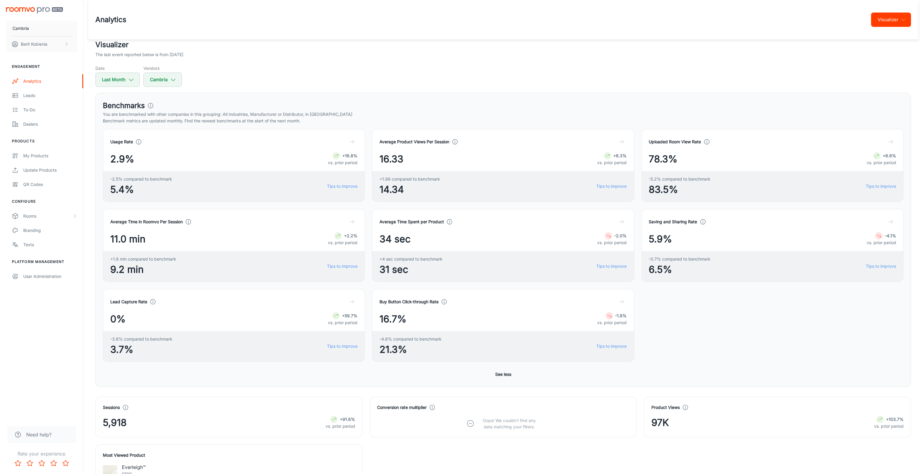
scroll to position [286, 0]
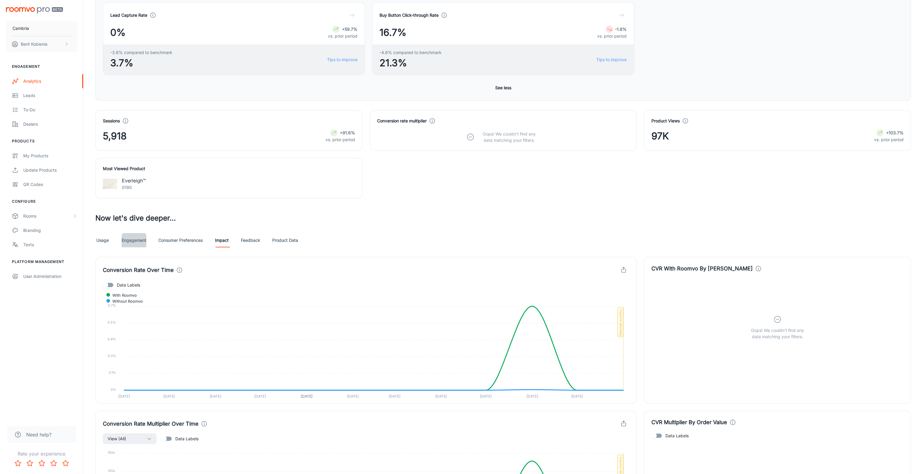
click at [145, 247] on link "Engagement" at bounding box center [134, 240] width 25 height 14
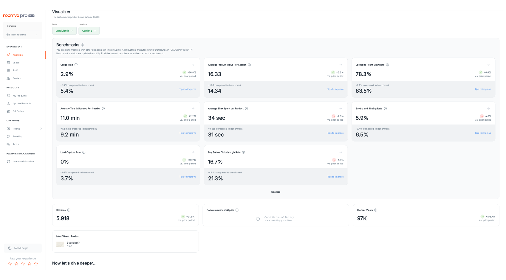
scroll to position [43, 0]
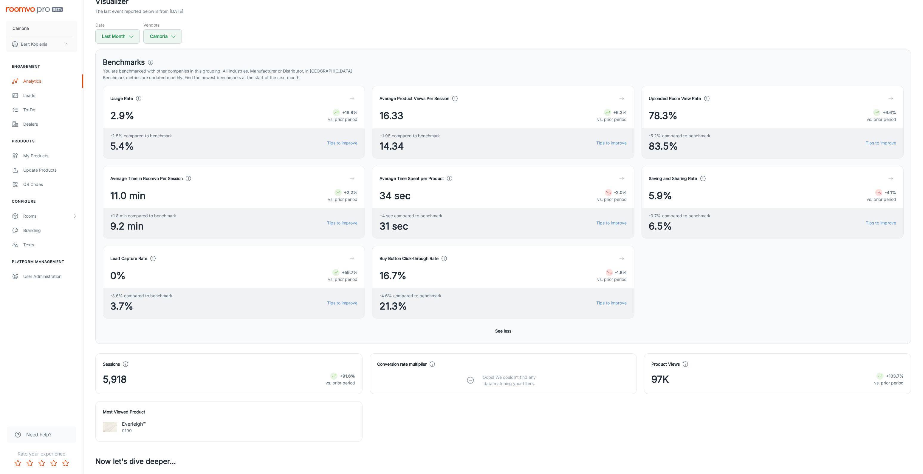
click at [800, 11] on div "The last event reported below is from [DATE]" at bounding box center [503, 11] width 816 height 7
